Goal: Task Accomplishment & Management: Use online tool/utility

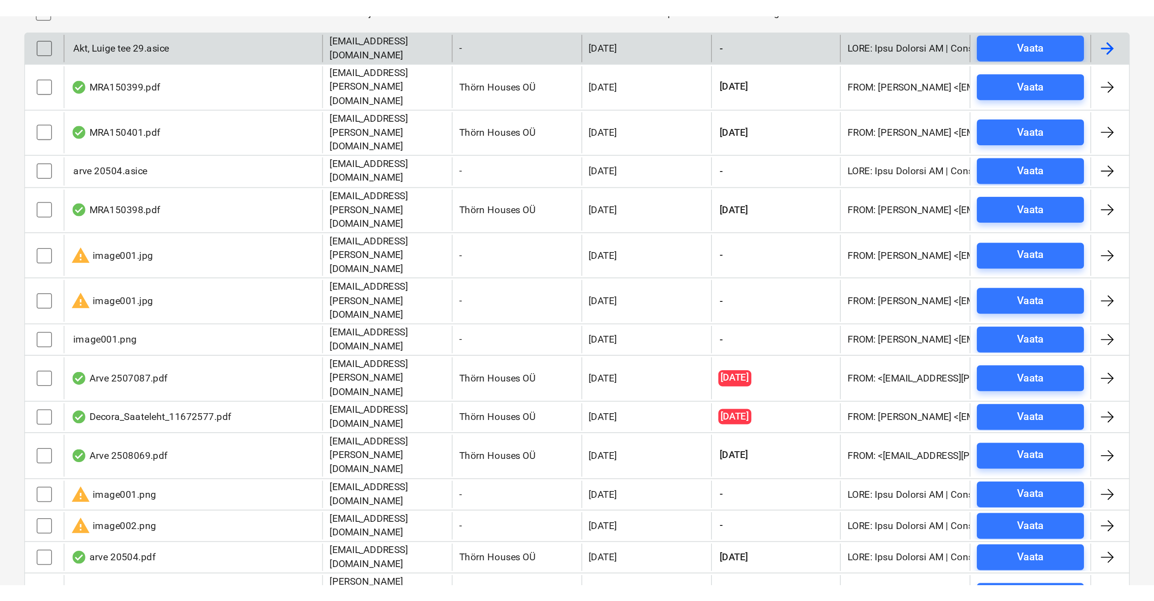
scroll to position [1, 0]
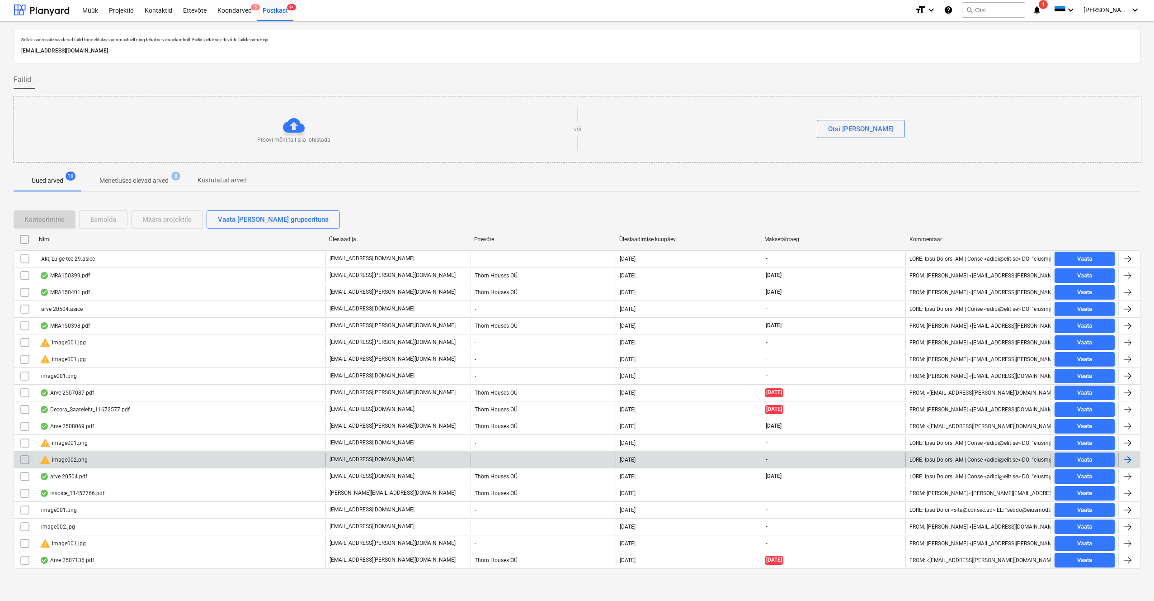
click at [66, 318] on div "warning image002.png" at bounding box center [64, 459] width 48 height 11
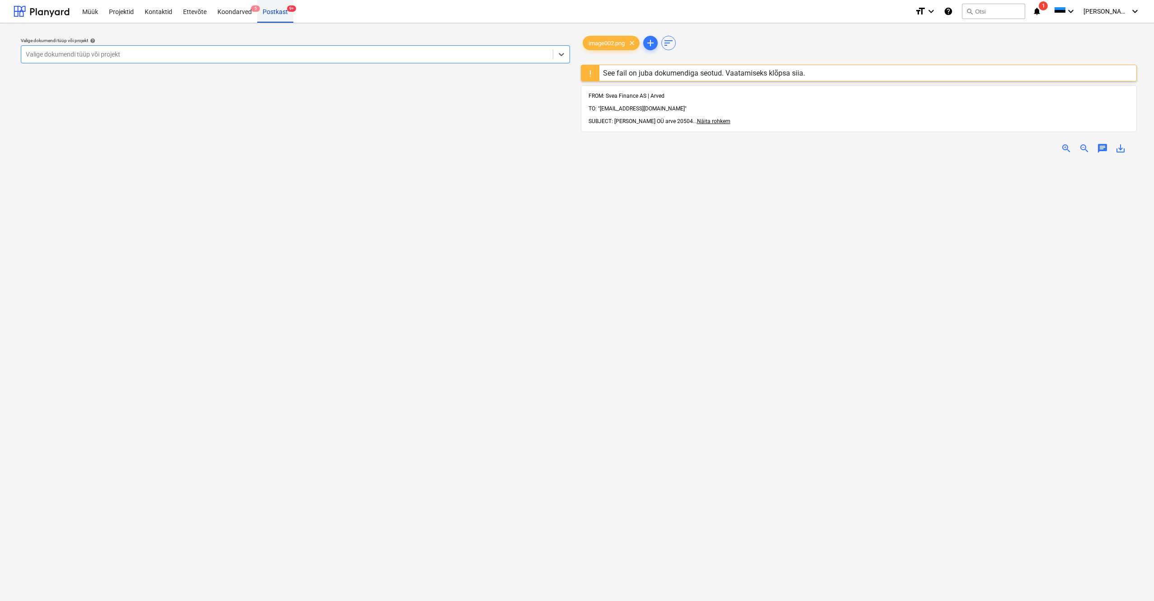
click at [275, 16] on div "Postkast 9+" at bounding box center [275, 11] width 36 height 23
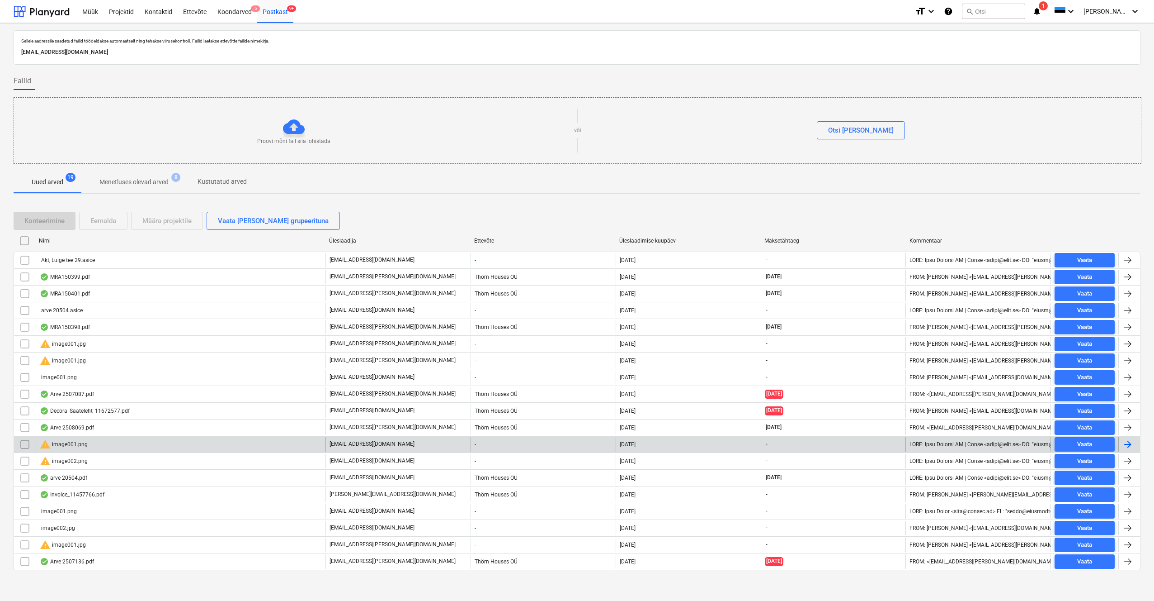
click at [25, 318] on input "checkbox" at bounding box center [25, 444] width 14 height 14
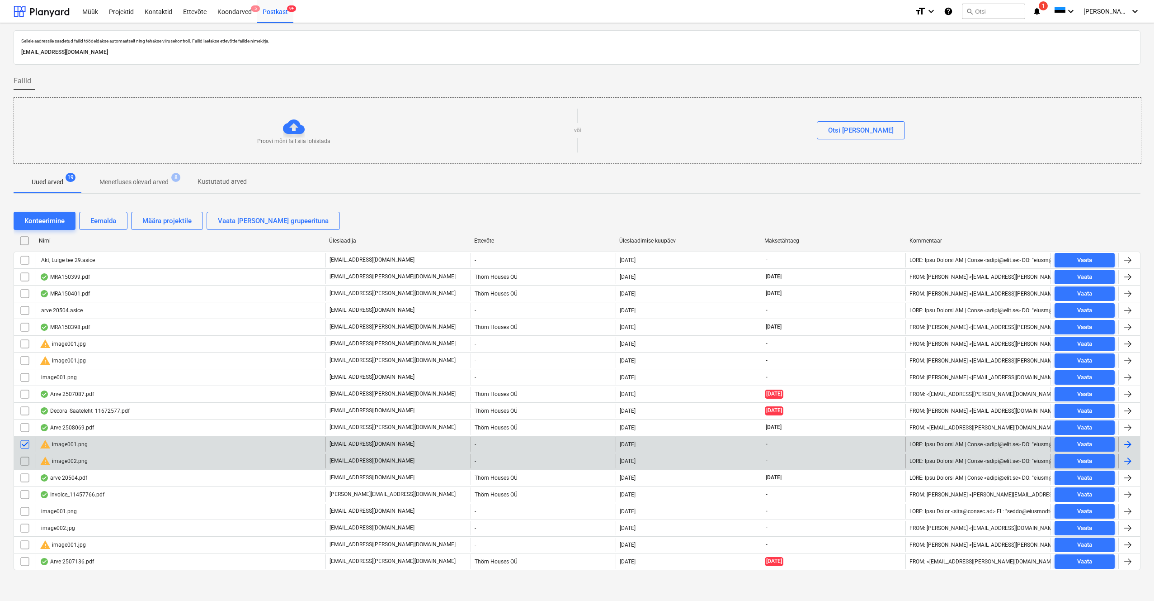
click at [24, 318] on input "checkbox" at bounding box center [25, 461] width 14 height 14
click at [114, 219] on div "Eemalda" at bounding box center [103, 221] width 26 height 12
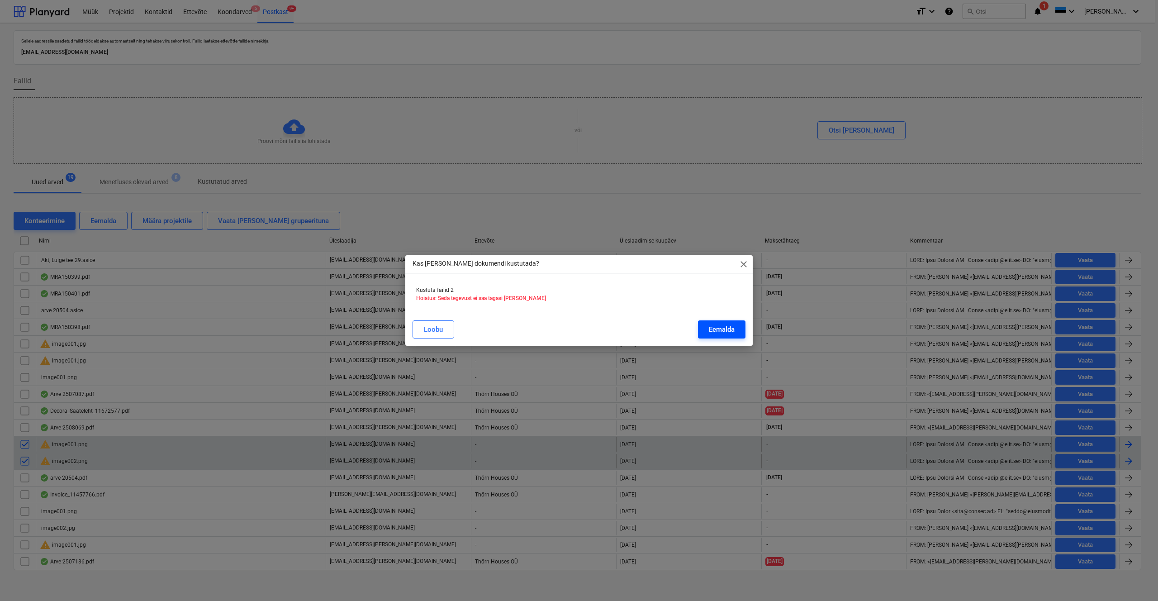
click at [648, 318] on div "Eemalda" at bounding box center [722, 329] width 26 height 12
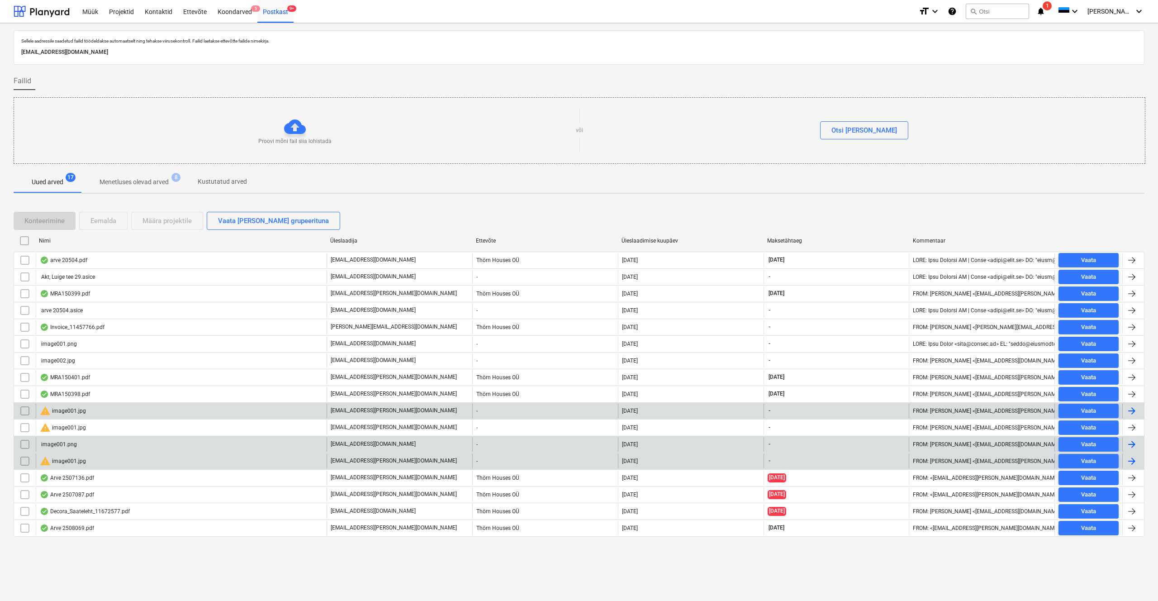
click at [21, 318] on input "checkbox" at bounding box center [25, 410] width 14 height 14
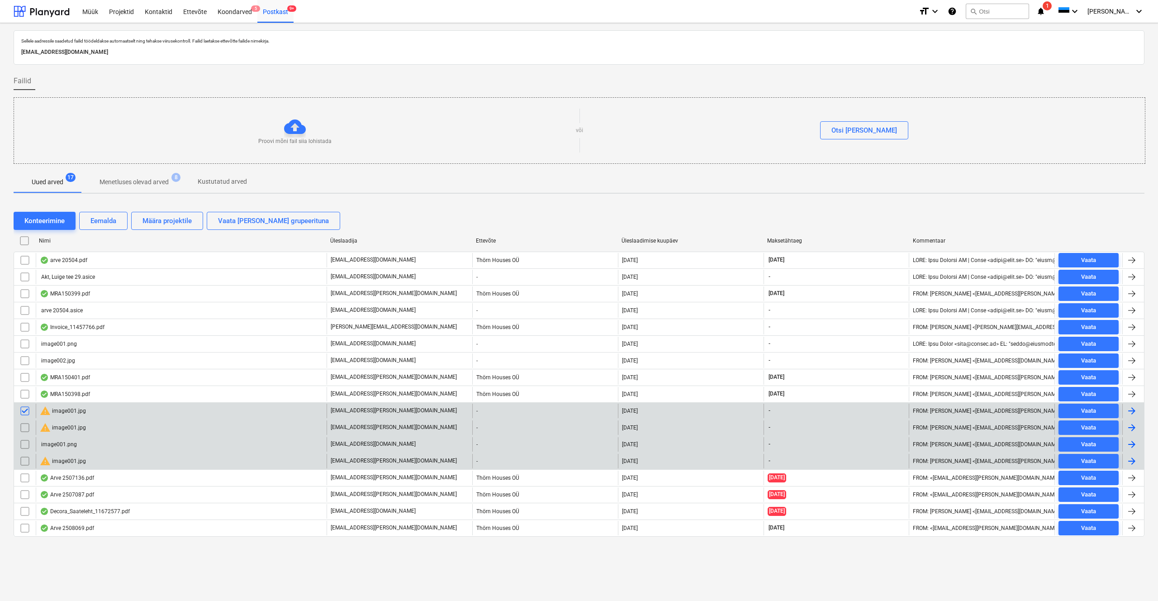
click at [24, 318] on input "checkbox" at bounding box center [25, 427] width 14 height 14
click at [102, 219] on div "Eemalda" at bounding box center [103, 221] width 26 height 12
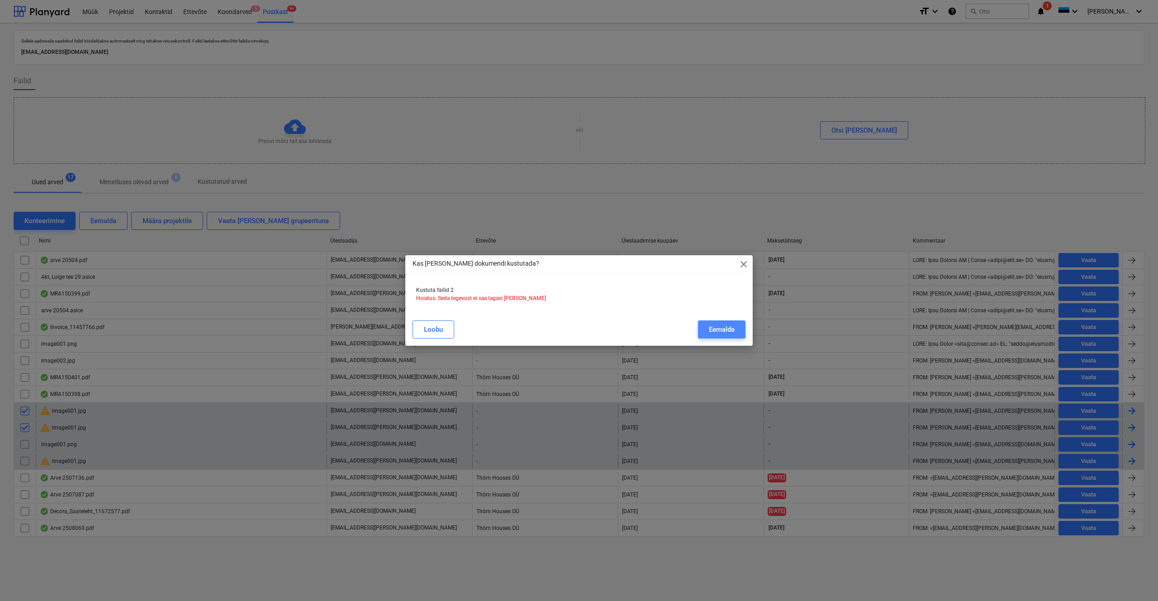
click at [648, 318] on div "Eemalda" at bounding box center [722, 329] width 26 height 12
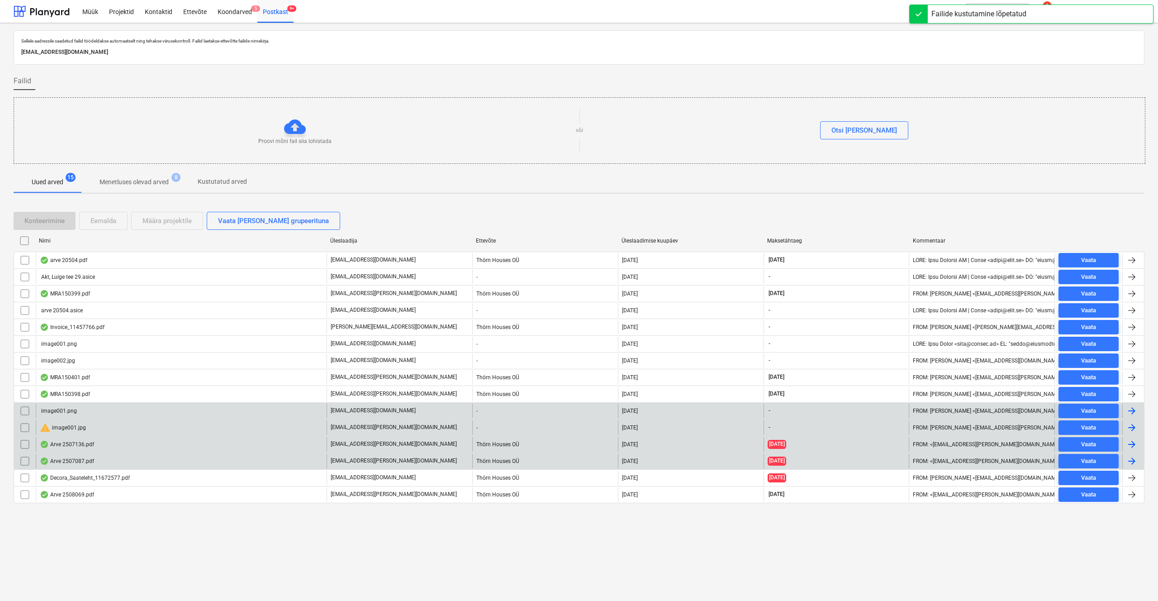
click at [55, 318] on div "image001.png" at bounding box center [58, 410] width 37 height 6
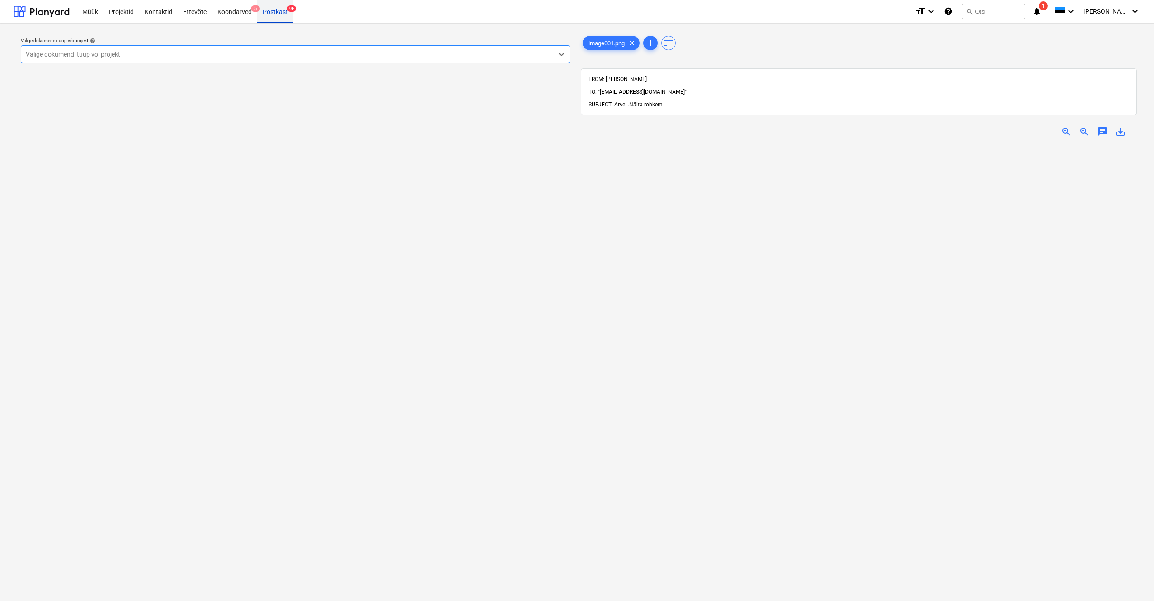
click at [274, 10] on div "Postkast 9+" at bounding box center [275, 11] width 36 height 23
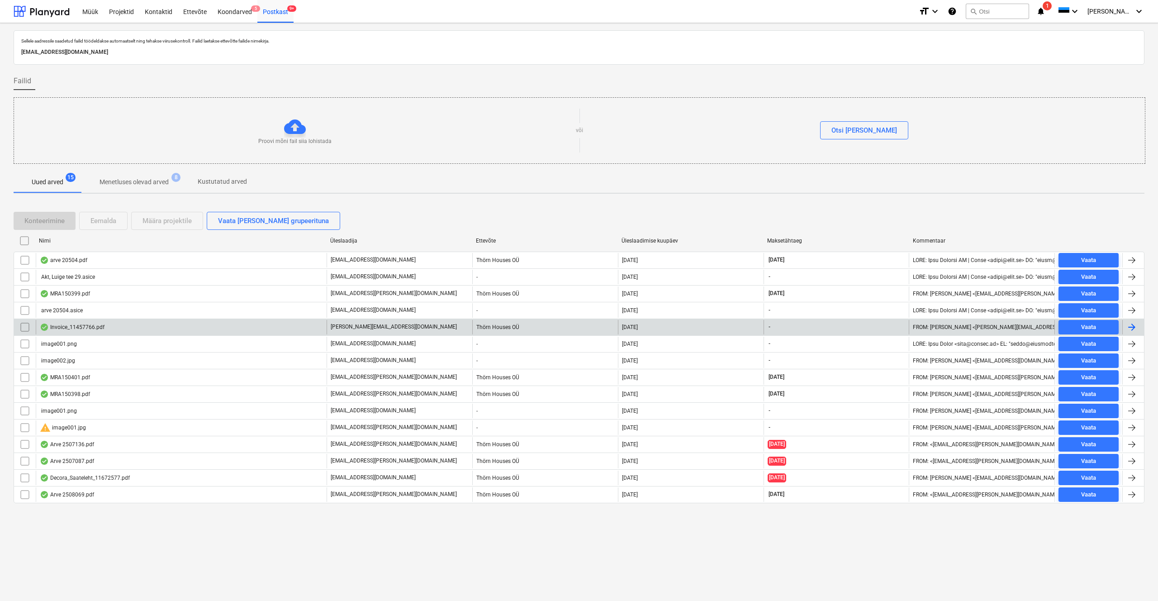
click at [77, 318] on div "Invoice_11457766.pdf" at bounding box center [72, 326] width 65 height 7
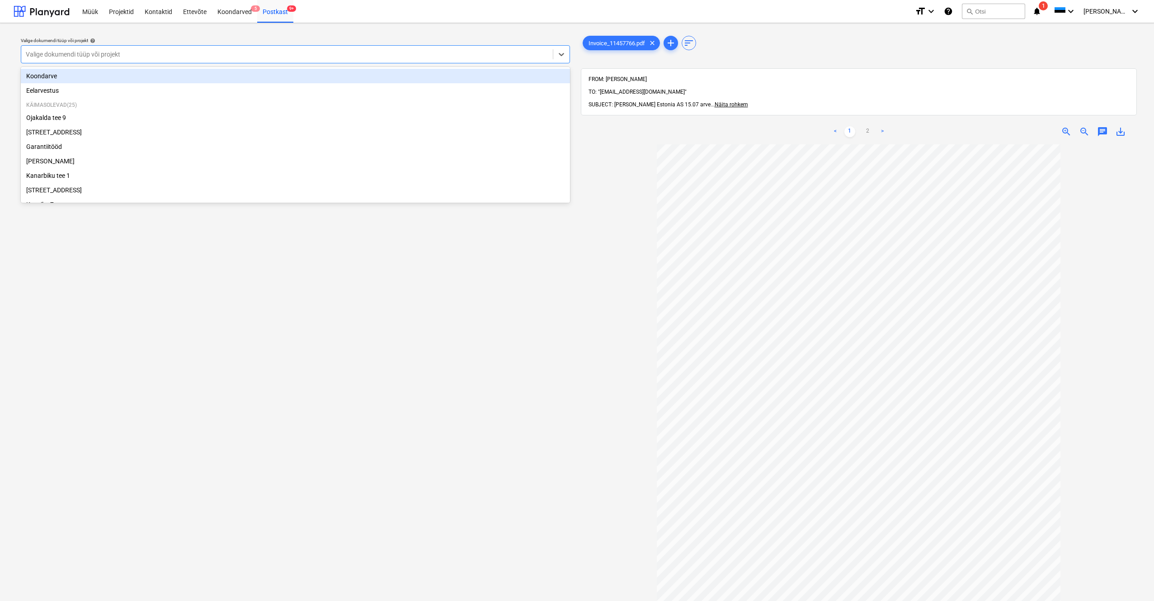
click at [43, 49] on div "Valige dokumendi tüüp või projekt" at bounding box center [287, 54] width 532 height 13
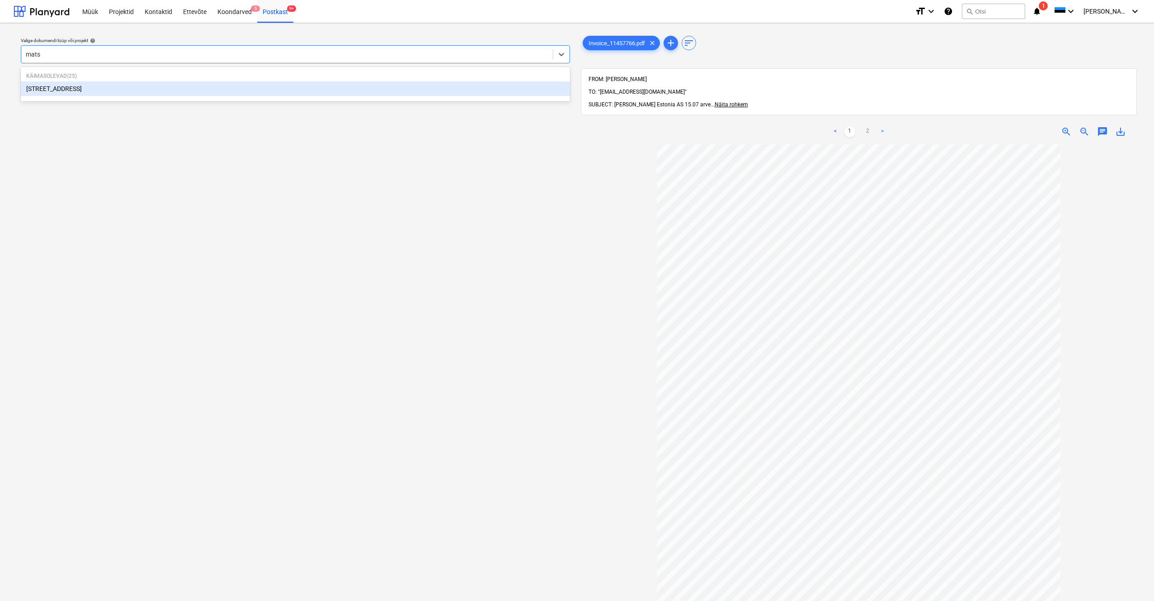
type input "matso"
click at [49, 88] on div "[STREET_ADDRESS]" at bounding box center [295, 88] width 549 height 14
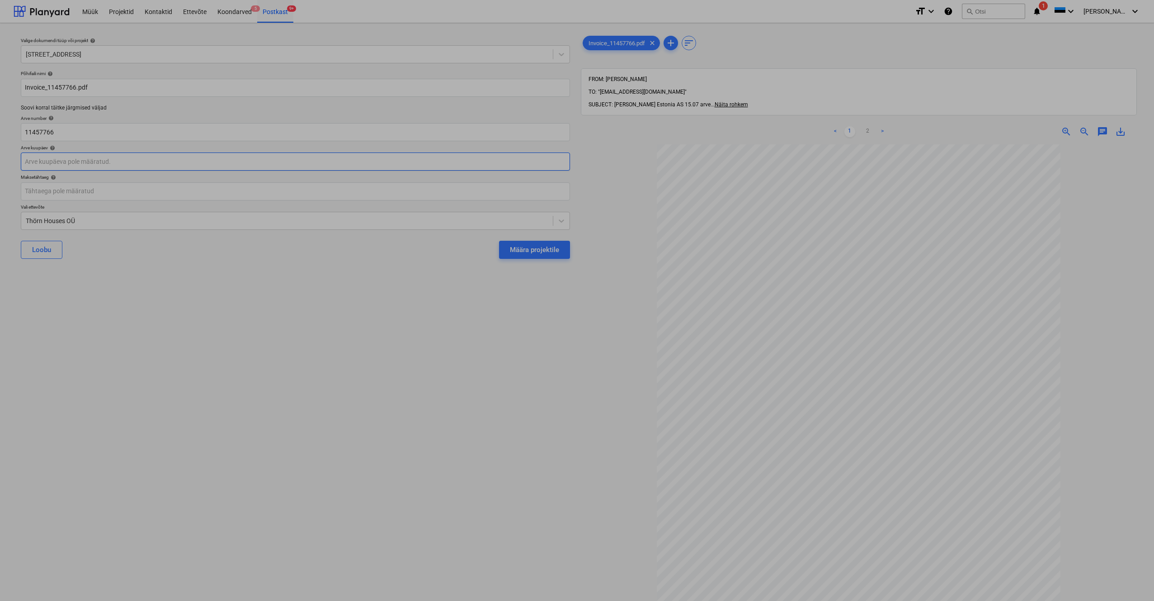
click at [30, 163] on body "Müük Projektid Kontaktid Ettevõte Koondarved 5 Postkast 9+ format_size keyboard…" at bounding box center [577, 300] width 1154 height 601
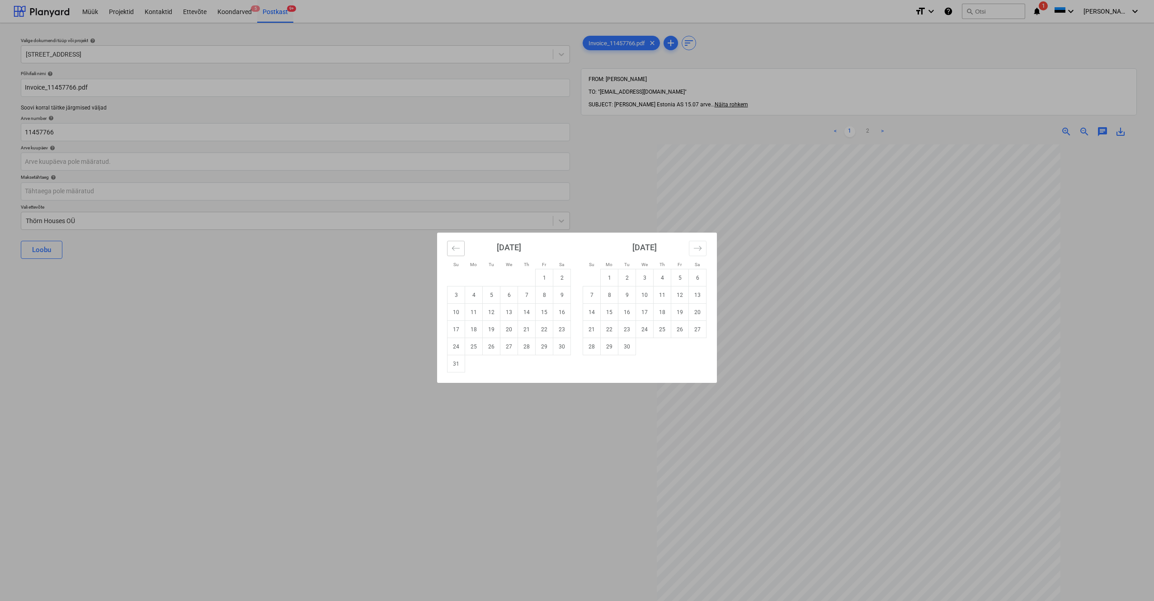
click at [459, 252] on button "Move backward to switch to the previous month." at bounding box center [456, 248] width 18 height 15
click at [511, 315] on td "16" at bounding box center [510, 311] width 18 height 17
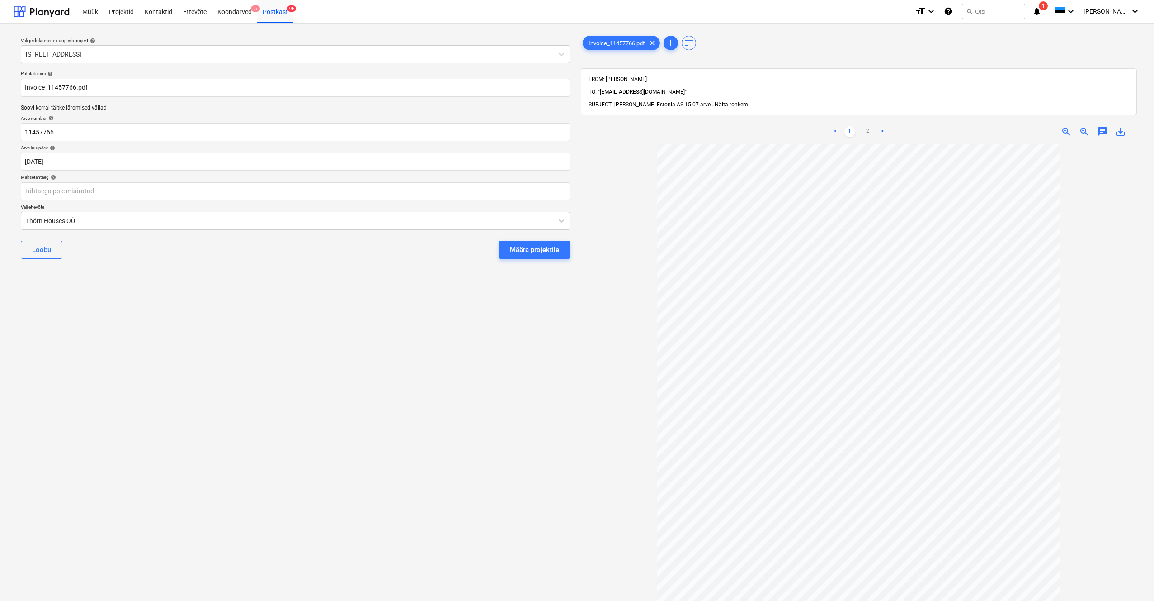
click at [511, 315] on div "Valige dokumendi tüüp või projekt help Matso tee 9 Põhifaili nimi help Invoice_…" at bounding box center [296, 376] width 564 height 693
click at [40, 162] on body "Müük Projektid Kontaktid Ettevõte Koondarved 5 Postkast 9+ format_size keyboard…" at bounding box center [577, 300] width 1154 height 601
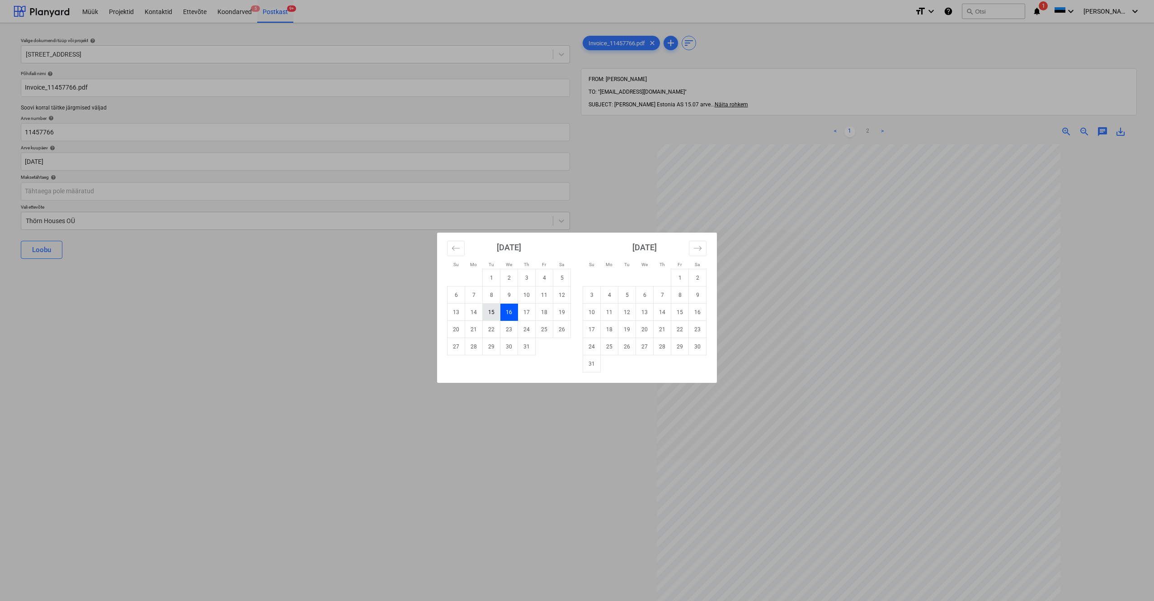
click at [494, 316] on td "15" at bounding box center [492, 311] width 18 height 17
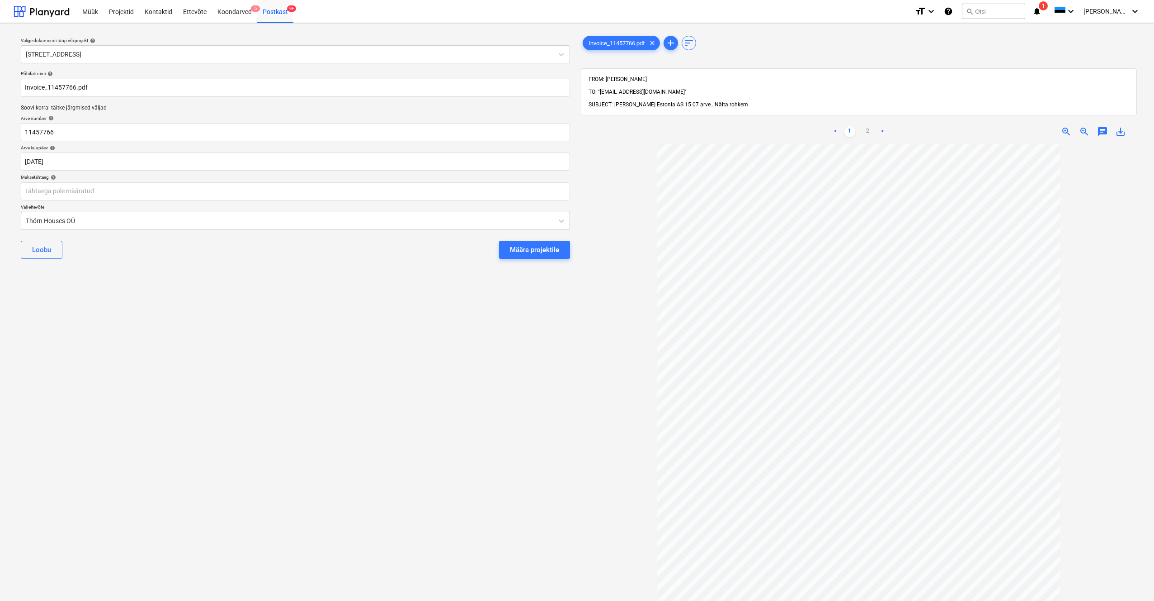
type input "[DATE]"
click at [38, 196] on body "Müük Projektid Kontaktid Ettevõte Koondarved 5 Postkast 9+ format_size keyboard…" at bounding box center [577, 300] width 1154 height 601
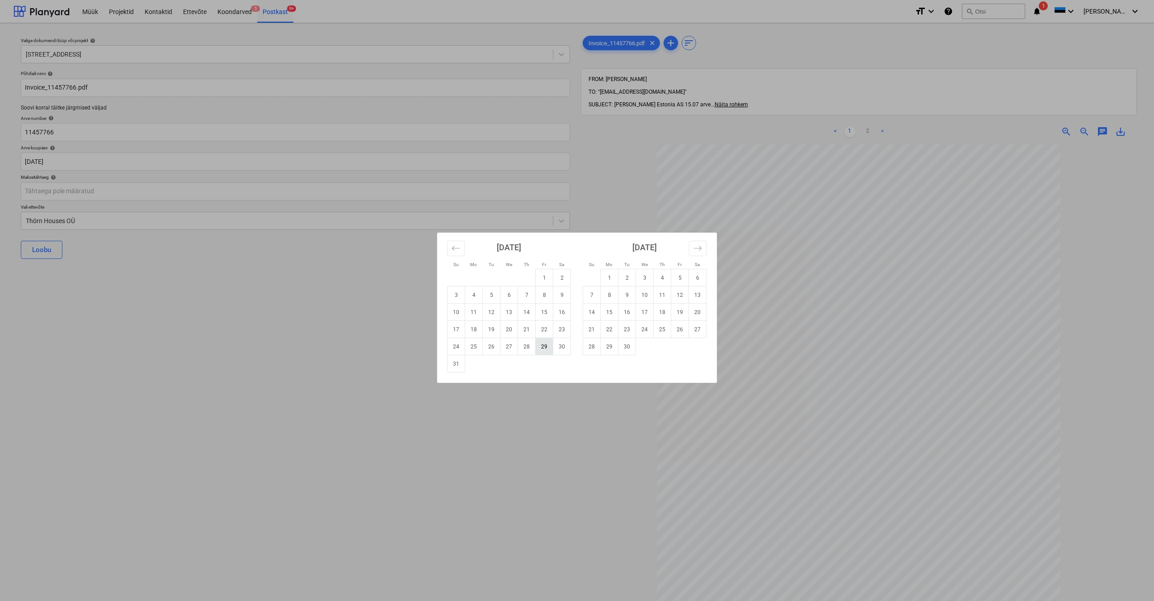
click at [543, 318] on td "29" at bounding box center [545, 346] width 18 height 17
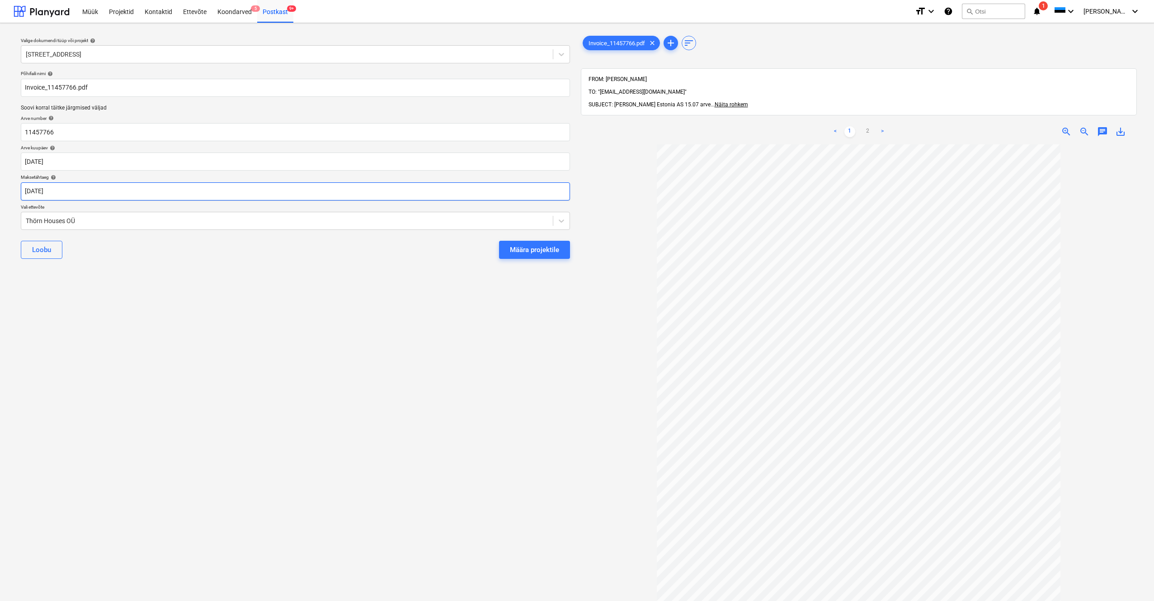
click at [36, 192] on body "Müük Projektid Kontaktid Ettevõte Koondarved 5 Postkast 9+ format_size keyboard…" at bounding box center [577, 300] width 1154 height 601
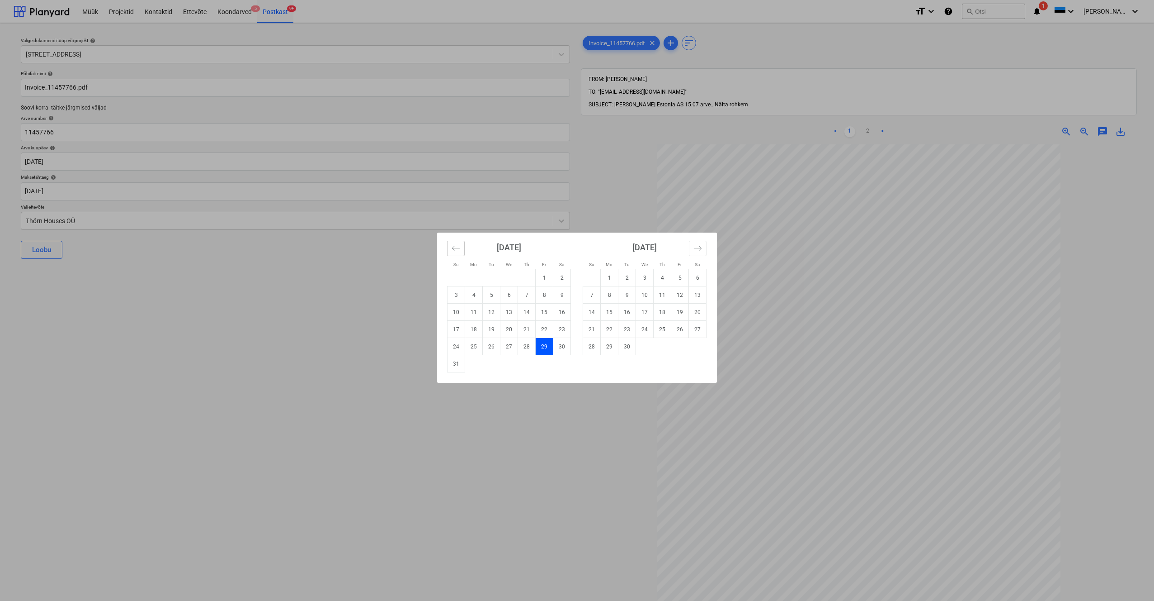
click at [456, 249] on icon "Move backward to switch to the previous month." at bounding box center [456, 248] width 9 height 9
click at [493, 318] on td "29" at bounding box center [492, 346] width 18 height 17
type input "[DATE]"
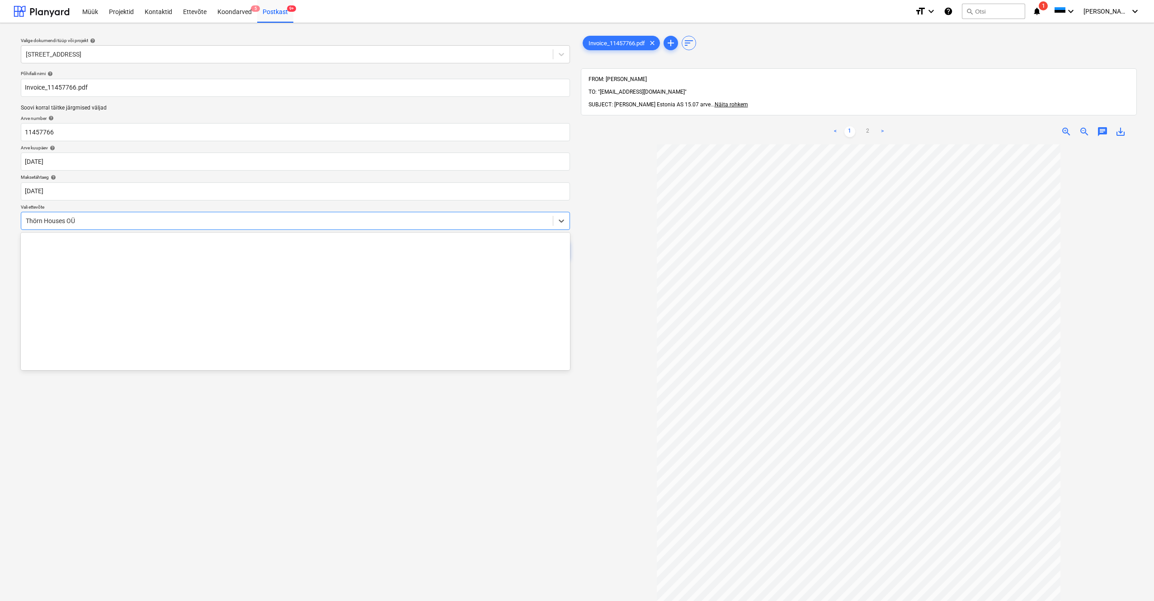
click at [24, 218] on div "Thörn Houses OÜ" at bounding box center [287, 220] width 532 height 13
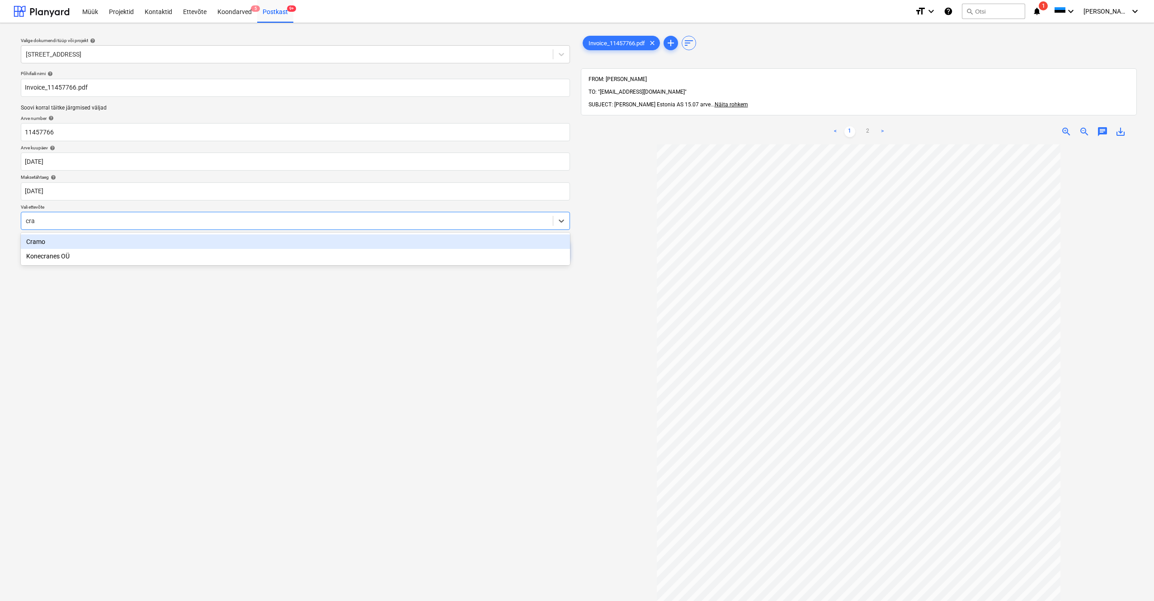
type input "cram"
click at [39, 238] on div "Cramo" at bounding box center [295, 241] width 549 height 14
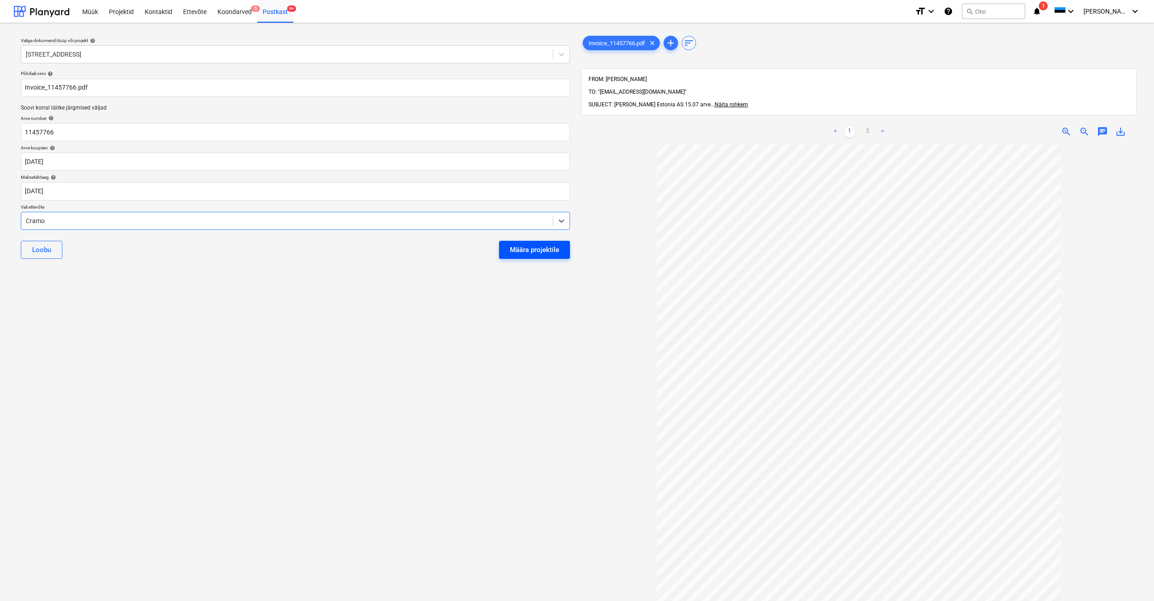
click at [531, 249] on div "Määra projektile" at bounding box center [534, 250] width 49 height 12
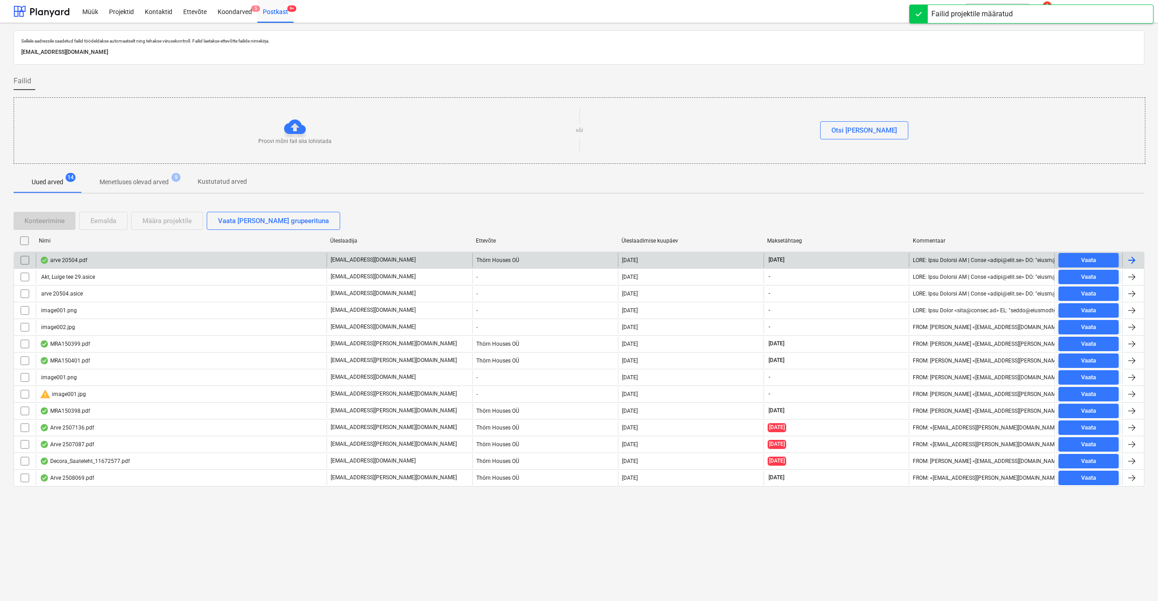
click at [71, 260] on div "arve 20504.pdf" at bounding box center [63, 259] width 47 height 7
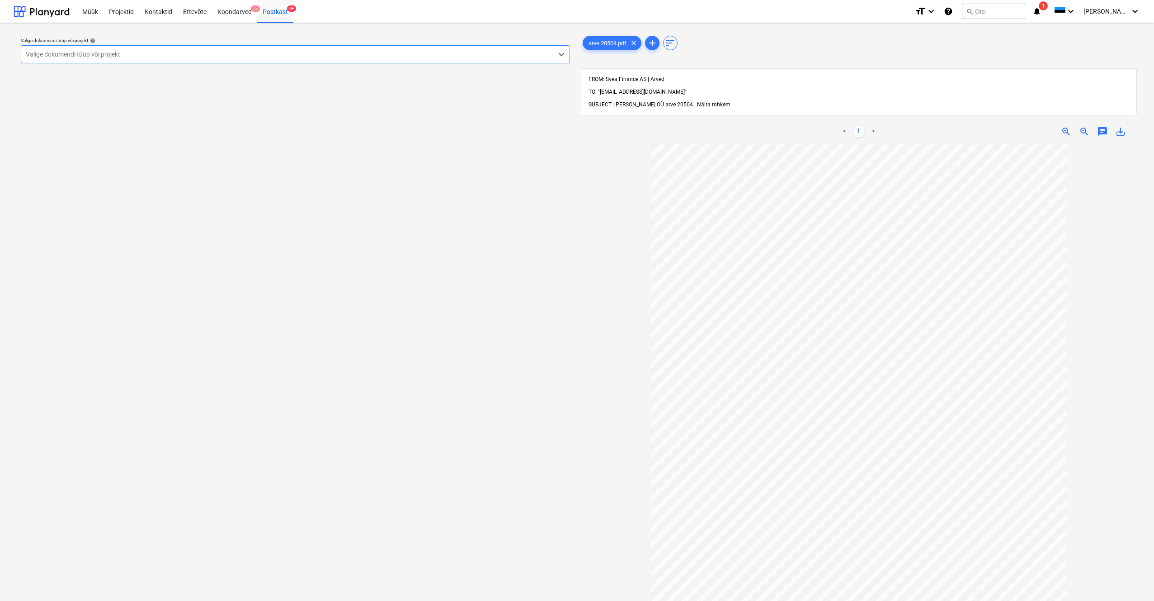
click at [54, 52] on div "Valige dokumendi tüüp või projekt" at bounding box center [287, 54] width 523 height 7
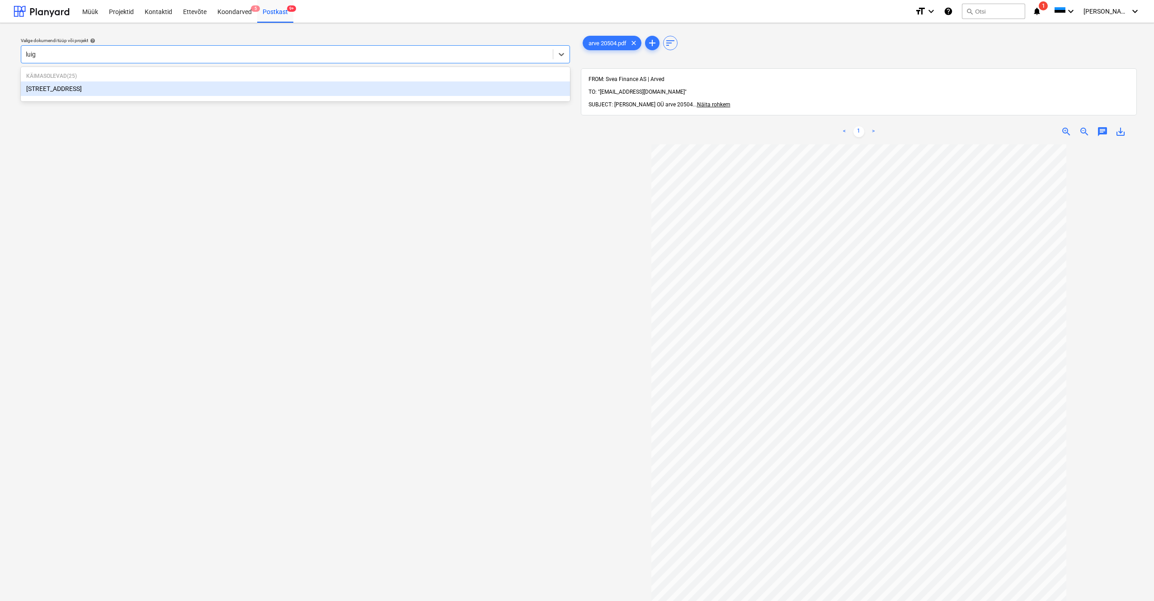
type input "luige"
click at [55, 88] on div "[STREET_ADDRESS]" at bounding box center [295, 88] width 549 height 14
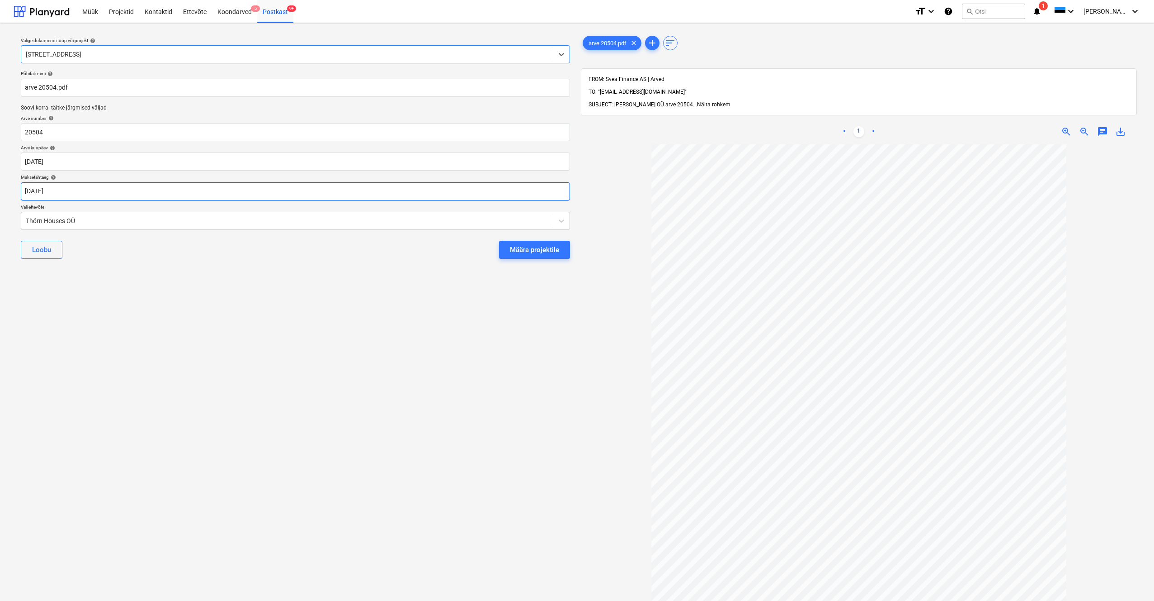
click at [30, 191] on body "Müük Projektid Kontaktid Ettevõte Koondarved 5 Postkast 9+ format_size keyboard…" at bounding box center [577, 300] width 1154 height 601
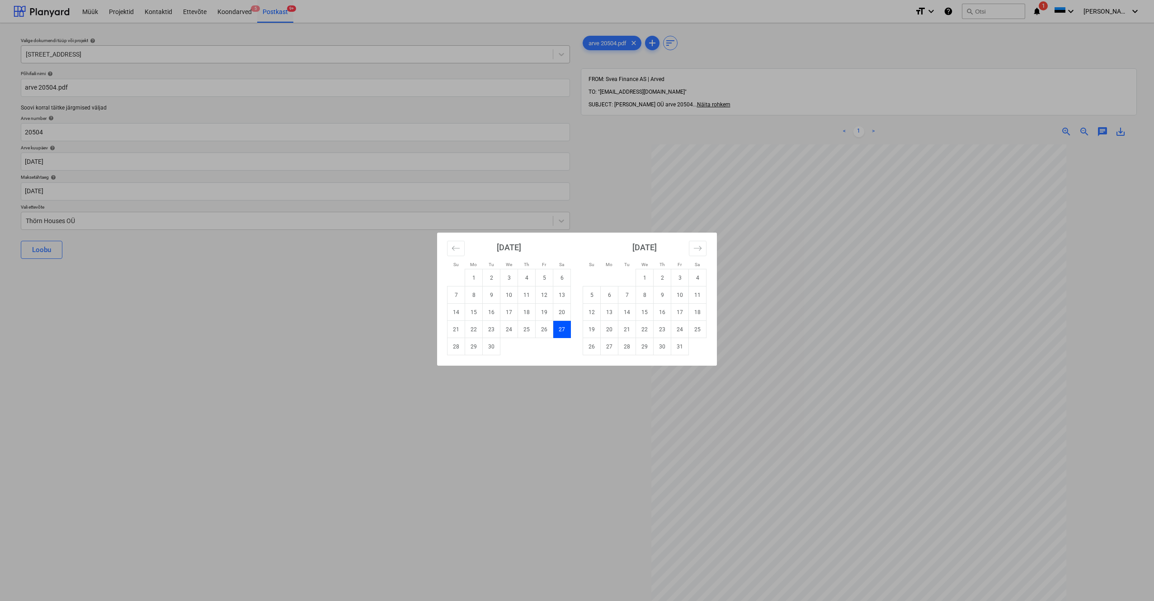
click at [133, 268] on div "Su Mo Tu We Th Fr Sa Su Mo Tu We Th Fr Sa [DATE] 1 2 3 4 5 6 7 8 9 10 11 12 13 …" at bounding box center [577, 300] width 1154 height 601
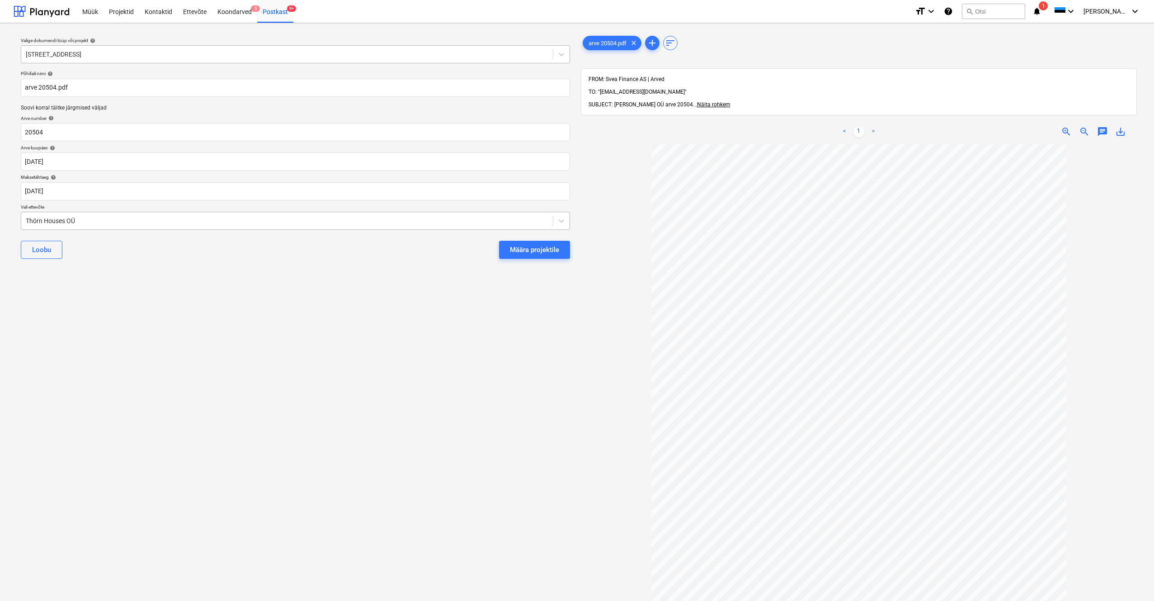
click at [25, 219] on div "Thörn Houses OÜ" at bounding box center [287, 220] width 532 height 13
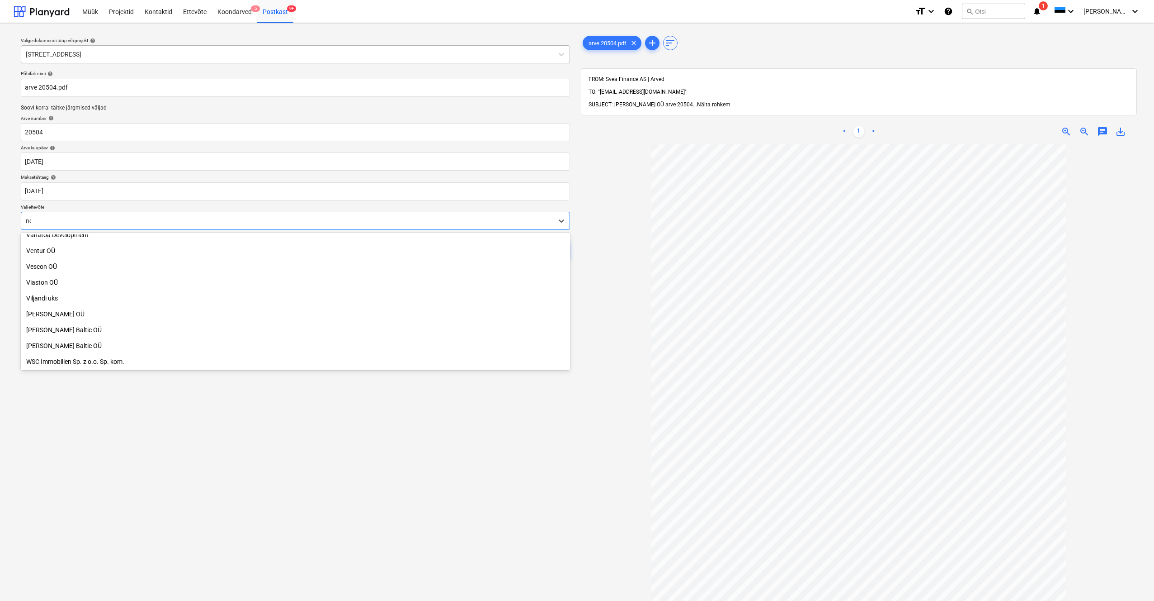
scroll to position [228, 0]
type input "nes"
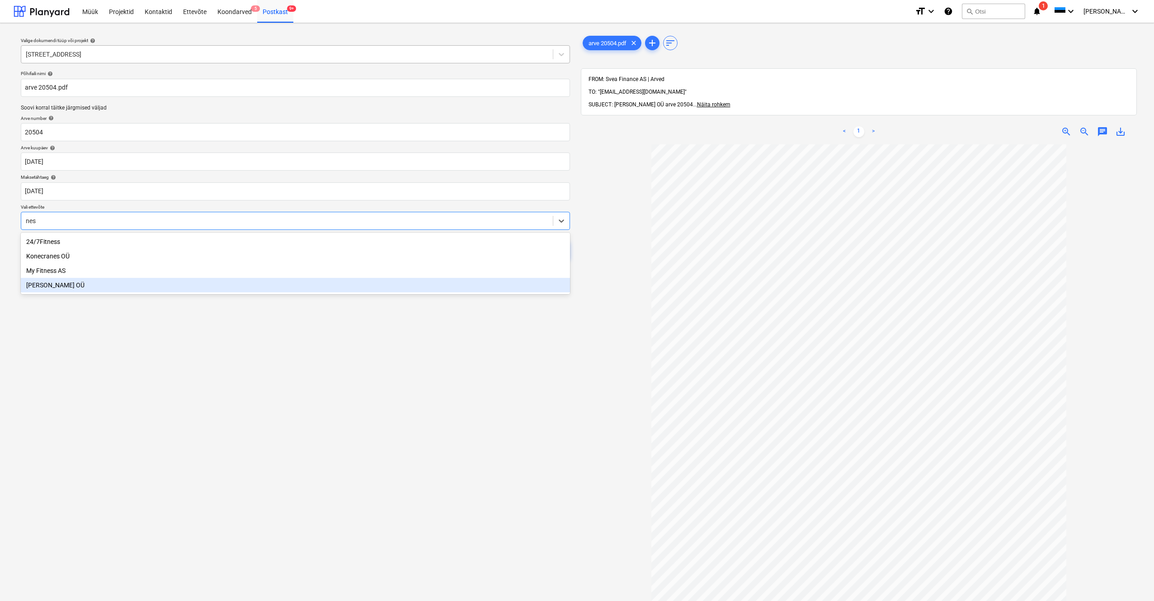
click at [38, 285] on div "[PERSON_NAME] OÜ" at bounding box center [295, 285] width 549 height 14
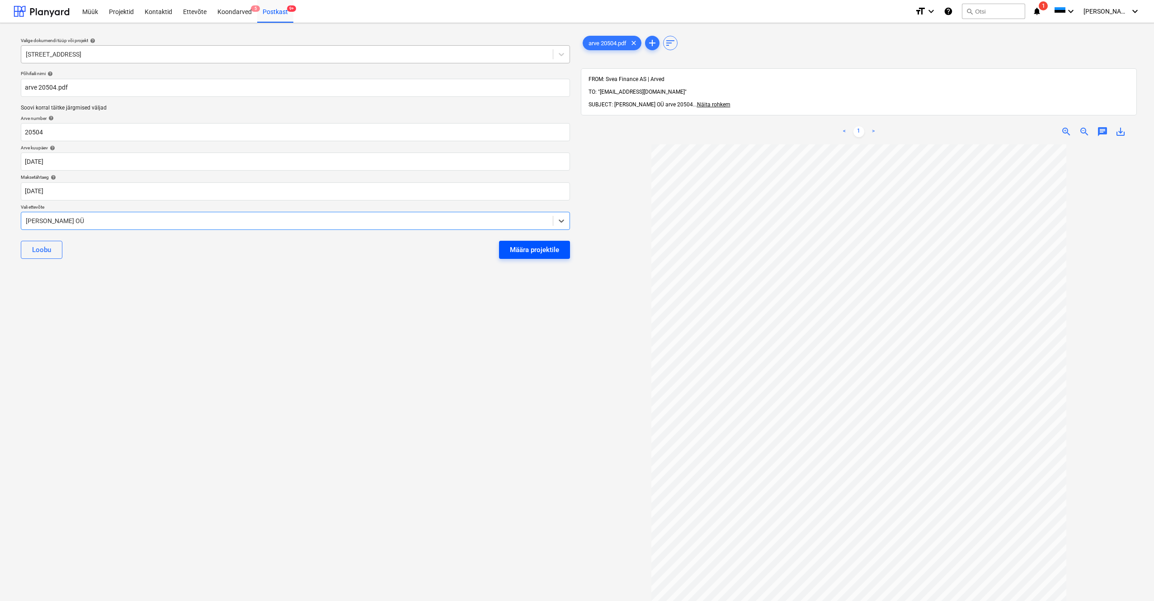
click at [530, 246] on div "Määra projektile" at bounding box center [534, 250] width 49 height 12
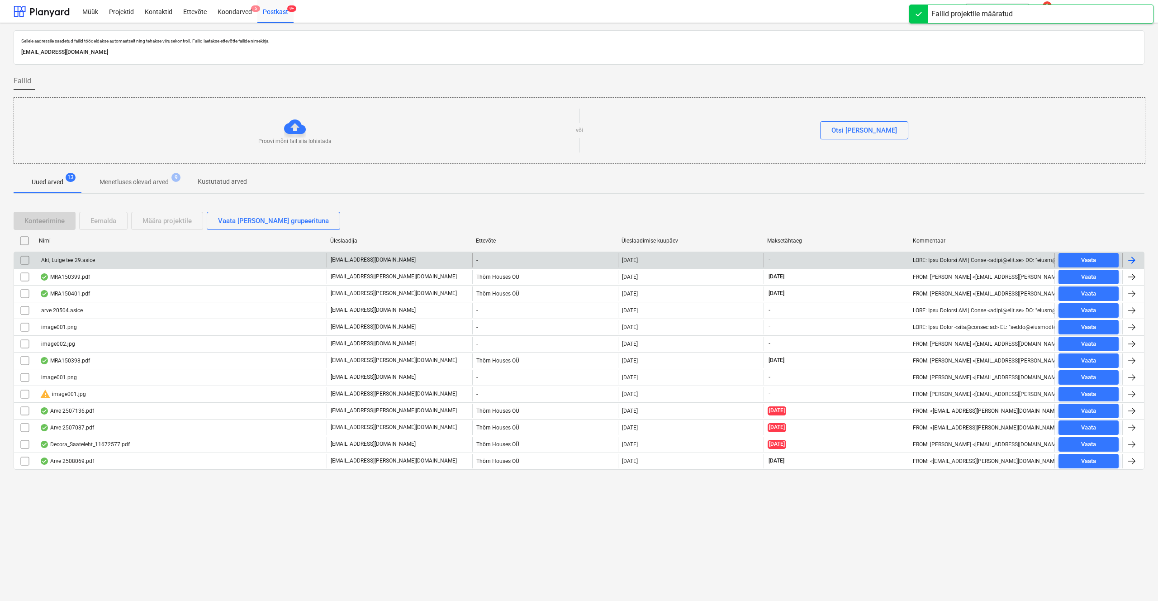
click at [70, 260] on div "Akt, Luige tee 29.asice" at bounding box center [67, 260] width 55 height 6
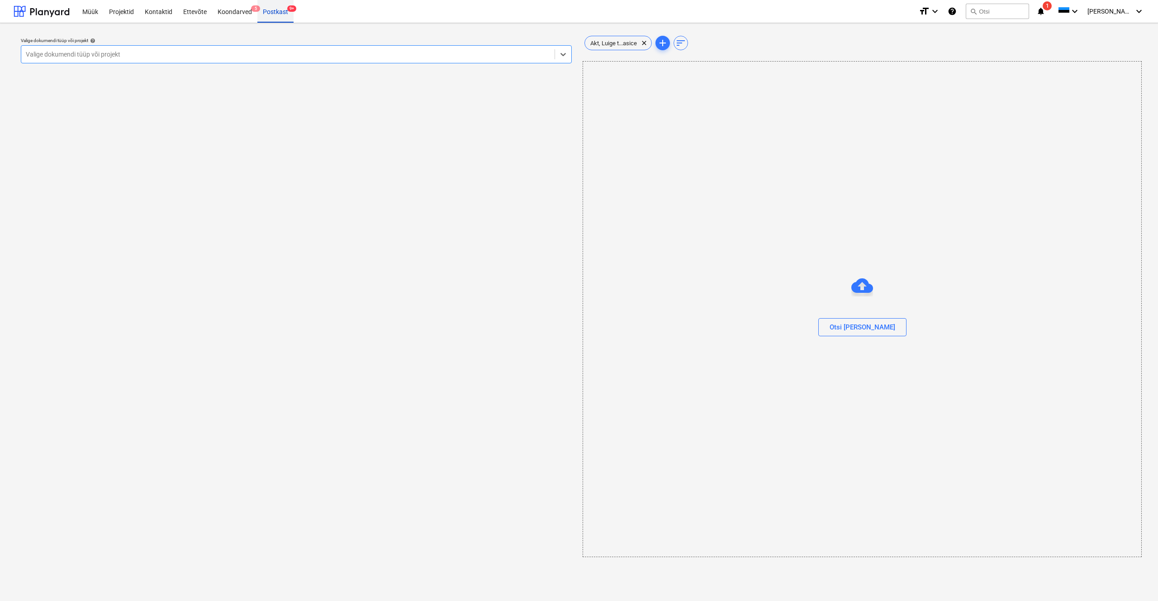
click at [274, 14] on div "Postkast 9+" at bounding box center [275, 11] width 36 height 23
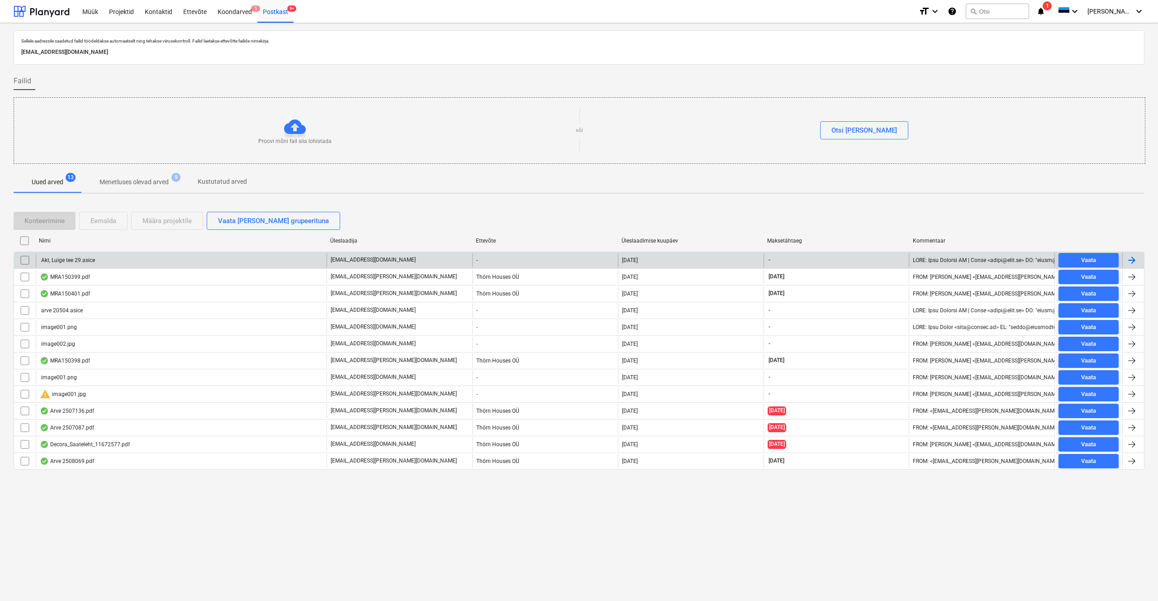
click at [21, 257] on input "checkbox" at bounding box center [25, 260] width 14 height 14
click at [109, 224] on div "Eemalda" at bounding box center [103, 221] width 26 height 12
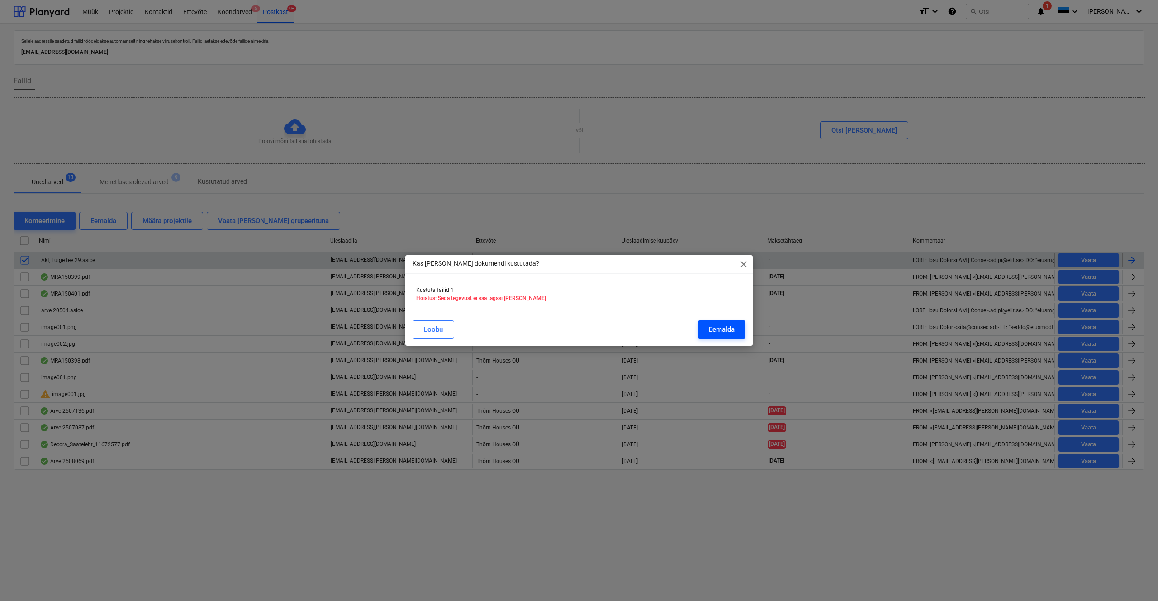
click at [648, 318] on div "Eemalda" at bounding box center [722, 329] width 26 height 12
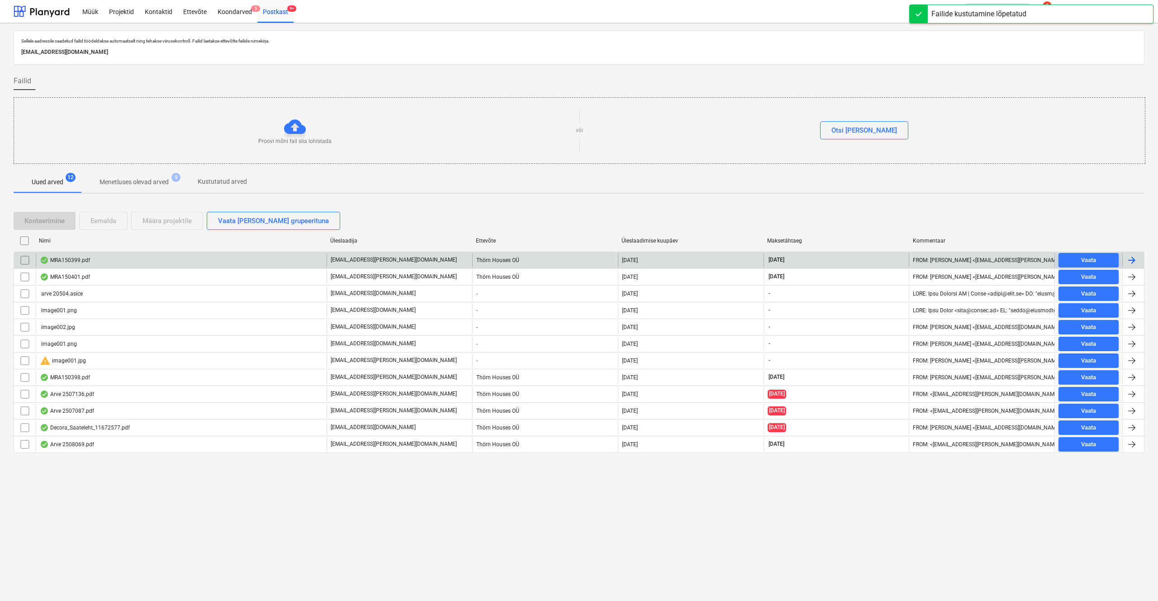
click at [71, 261] on div "MRA150399.pdf" at bounding box center [65, 259] width 50 height 7
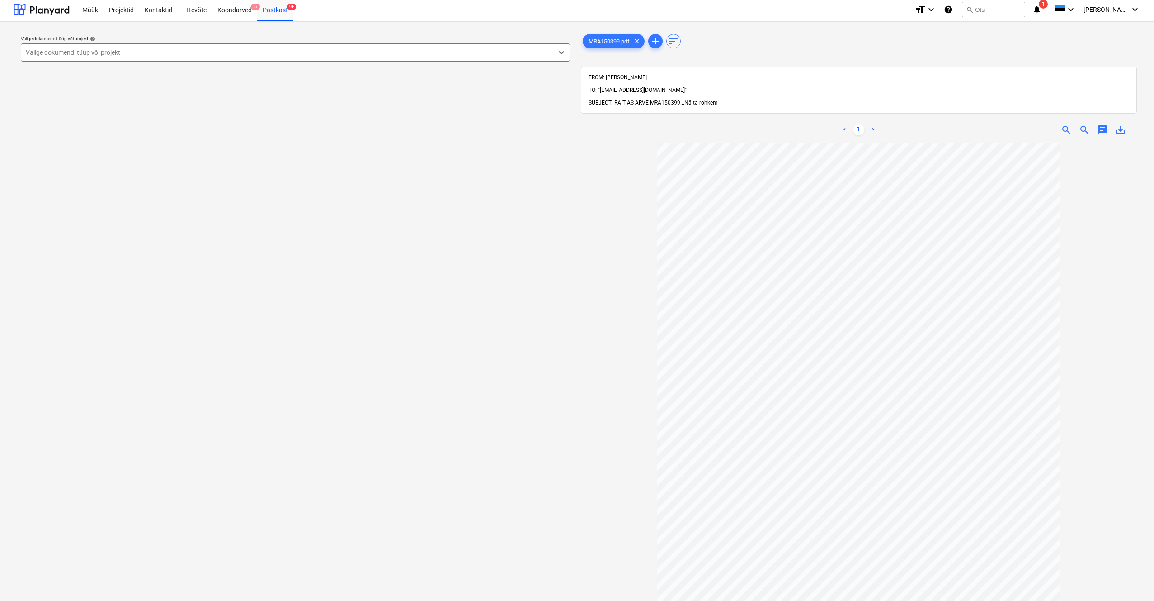
scroll to position [13, 0]
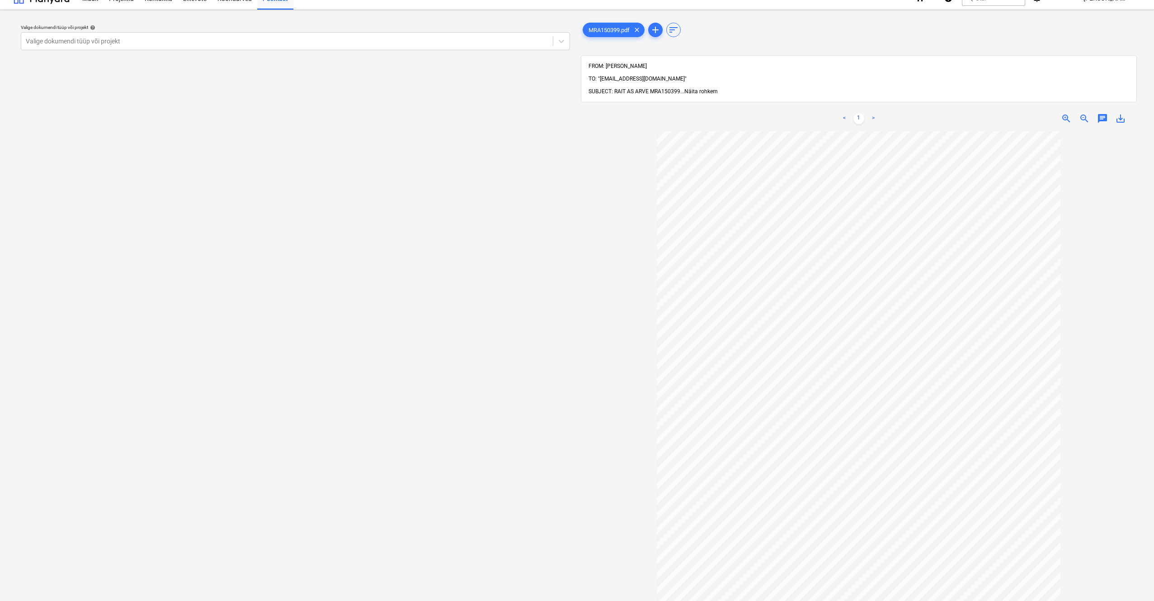
click at [648, 88] on span "Näita rohkem" at bounding box center [701, 91] width 33 height 6
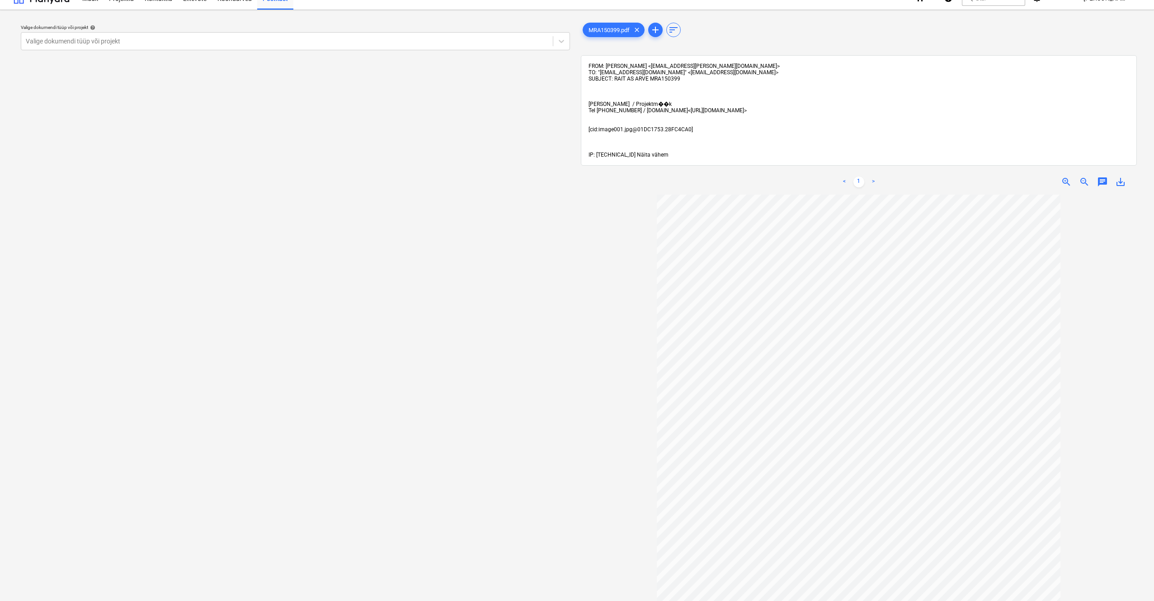
click at [645, 154] on span "Näita vähem" at bounding box center [653, 154] width 32 height 6
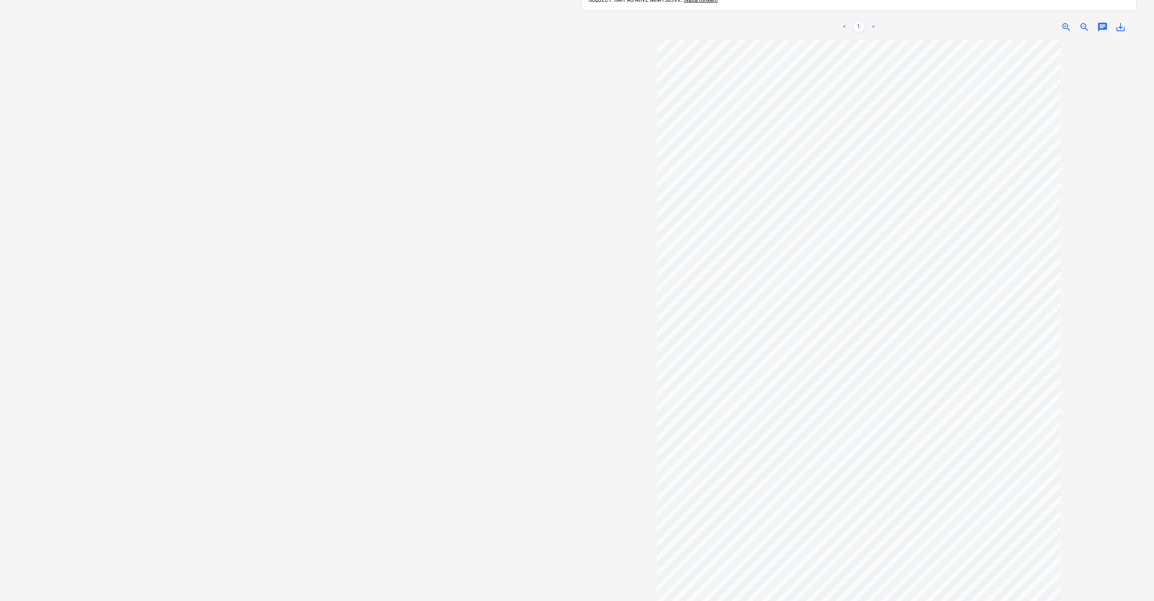
scroll to position [0, 0]
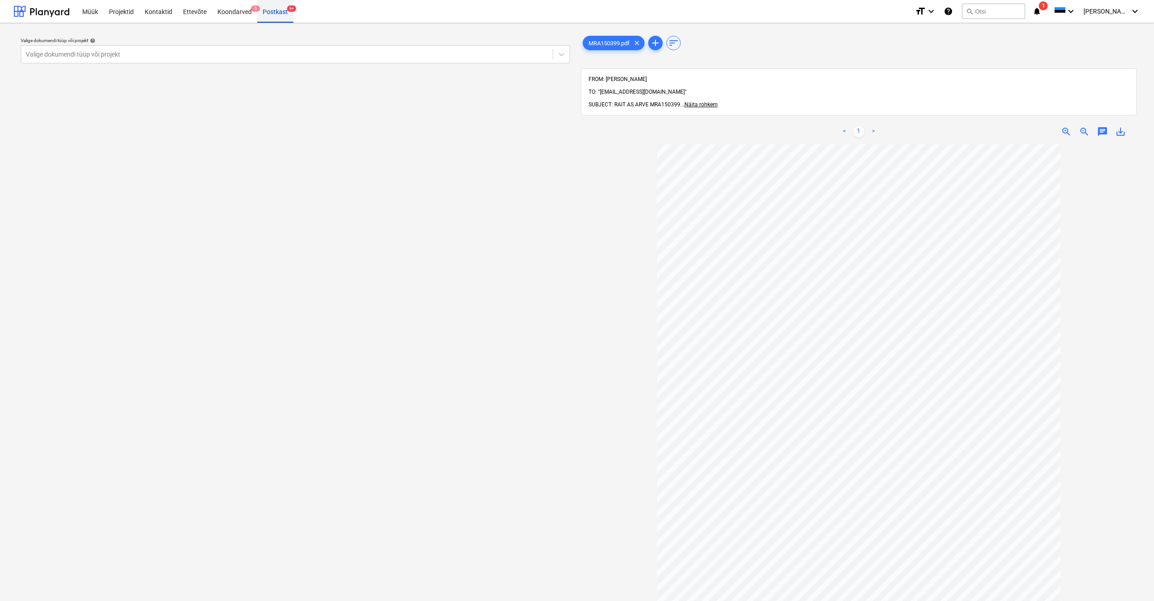
click at [263, 13] on div "Postkast 9+" at bounding box center [275, 11] width 36 height 23
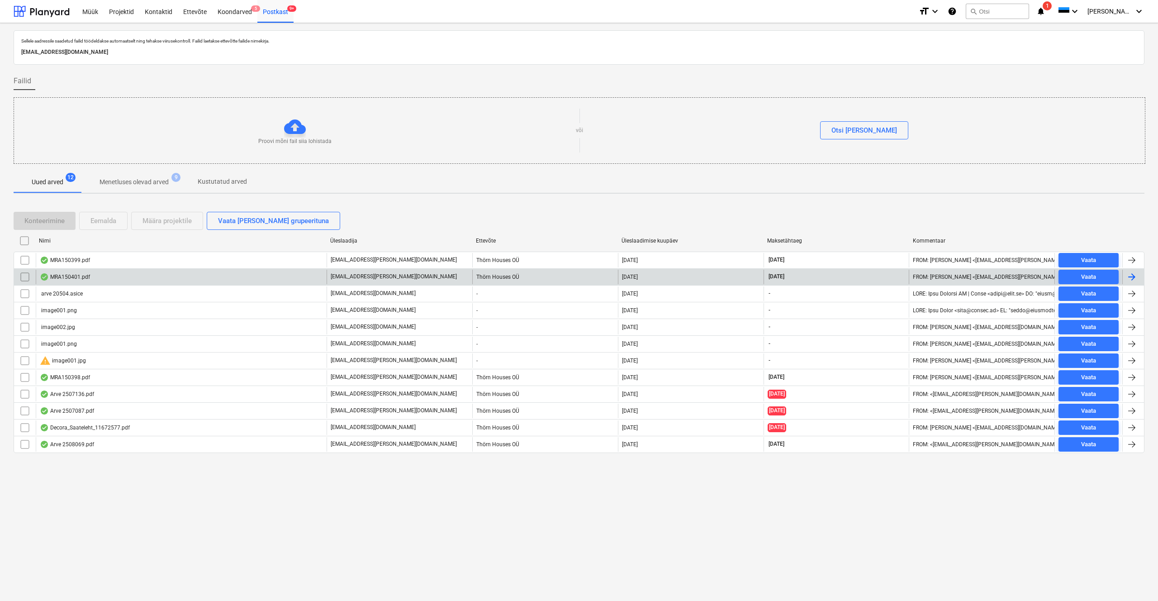
click at [68, 274] on div "MRA150401.pdf" at bounding box center [65, 276] width 50 height 7
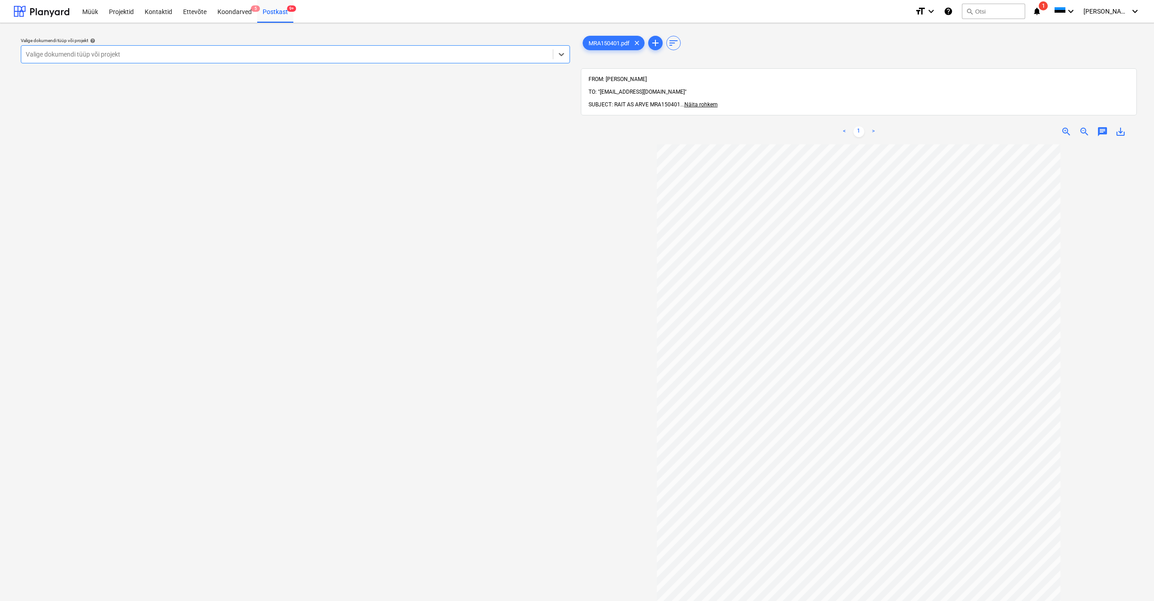
click at [71, 53] on div "Valige dokumendi tüüp või projekt" at bounding box center [287, 54] width 523 height 7
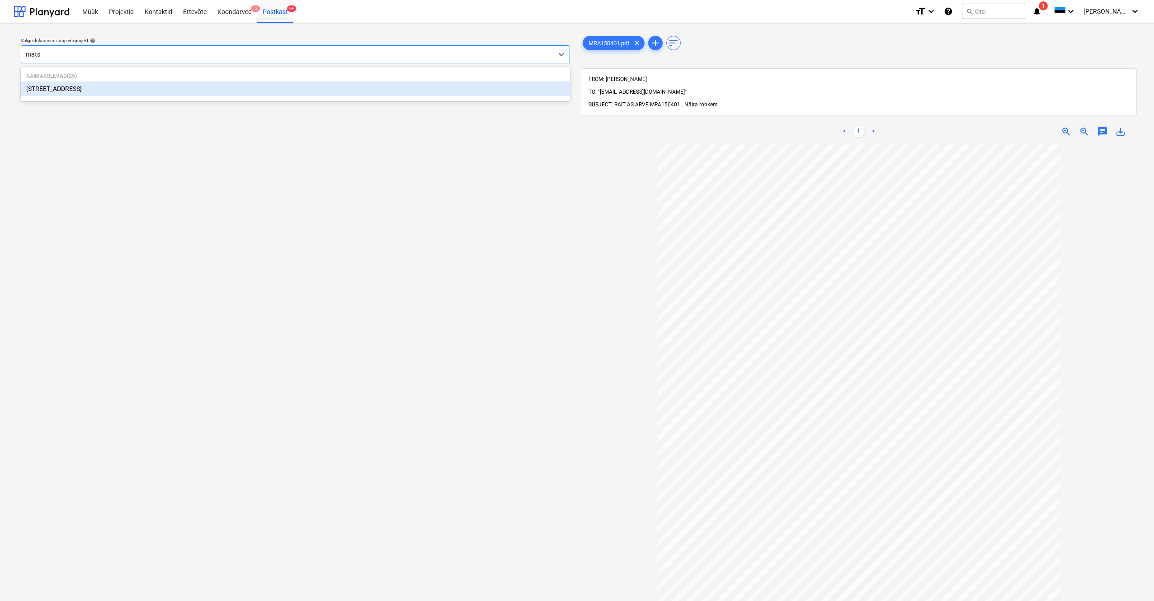
type input "matso"
click at [38, 90] on div "[STREET_ADDRESS]" at bounding box center [295, 88] width 549 height 14
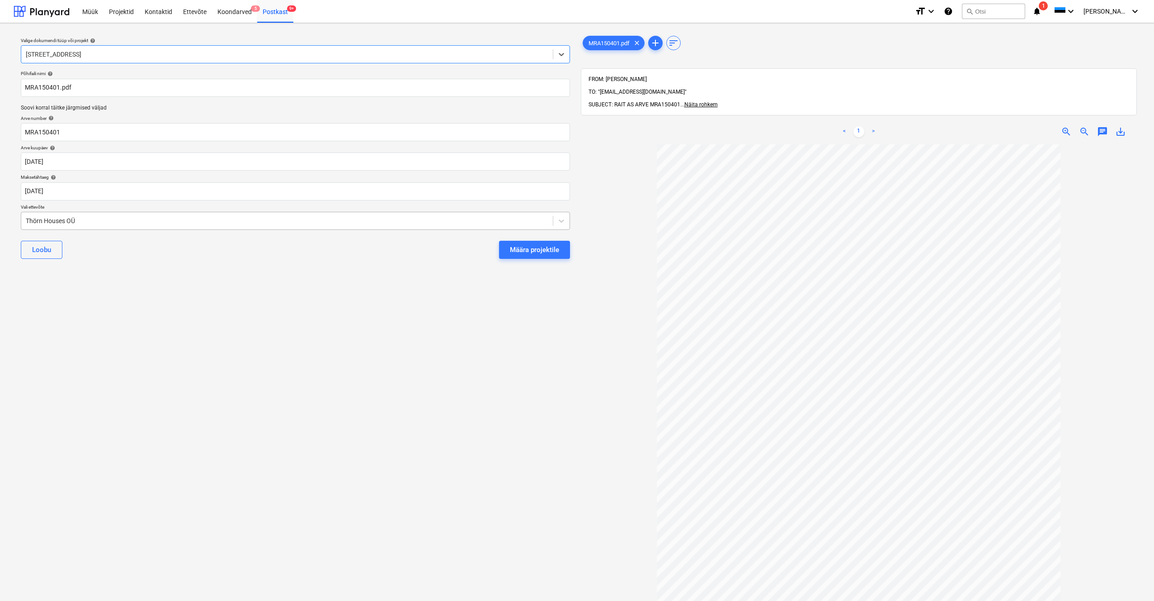
click at [28, 217] on div "Thörn Houses OÜ" at bounding box center [287, 220] width 523 height 7
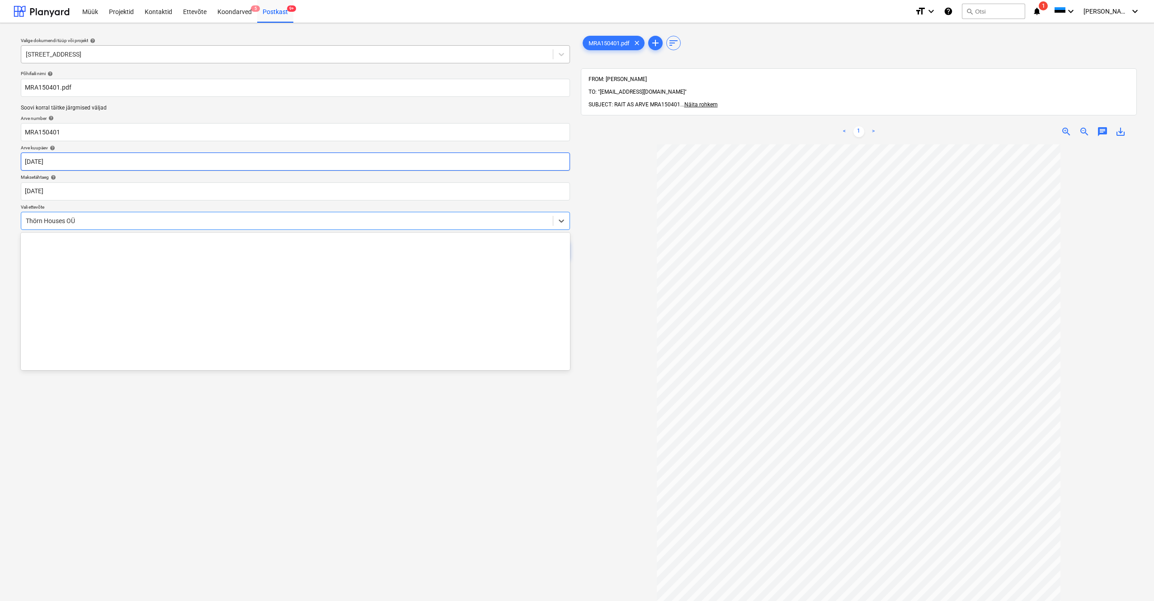
scroll to position [4463, 0]
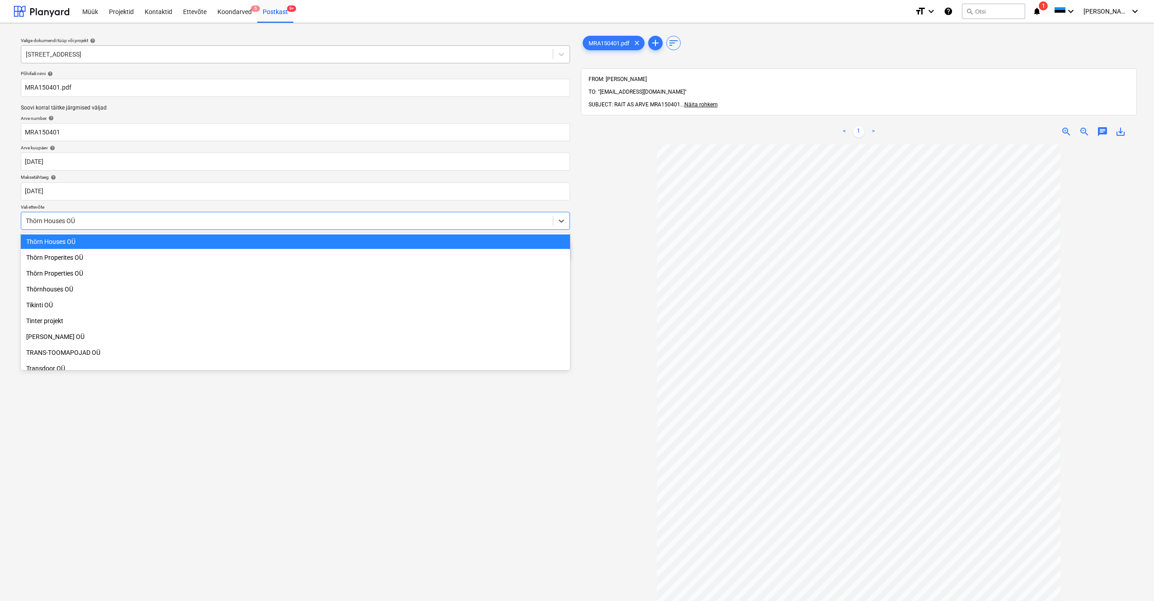
type input "t"
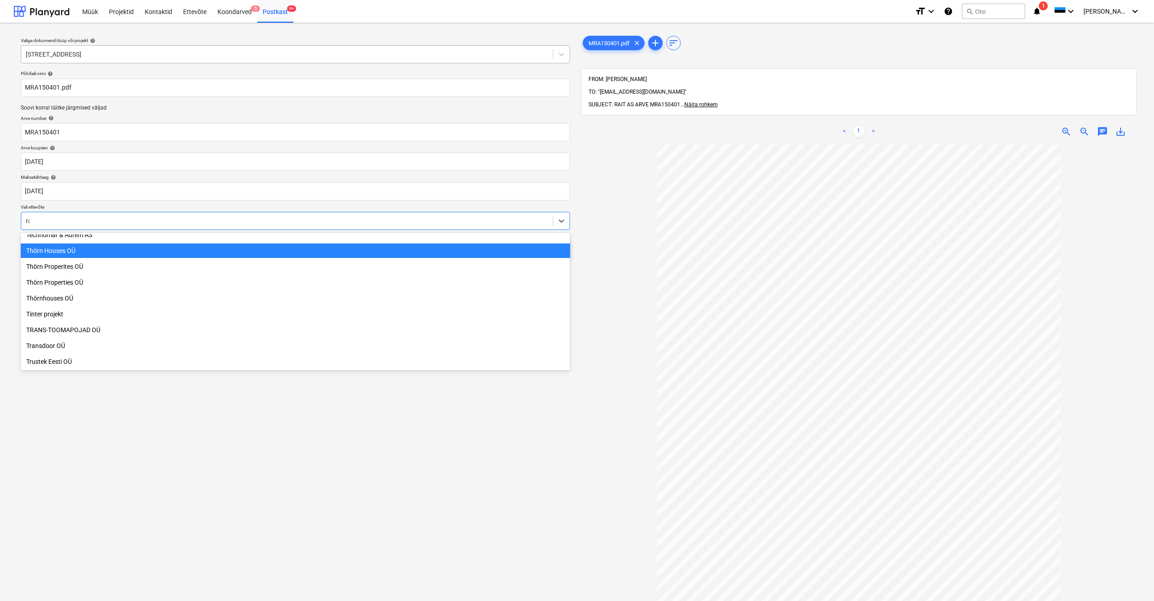
scroll to position [577, 0]
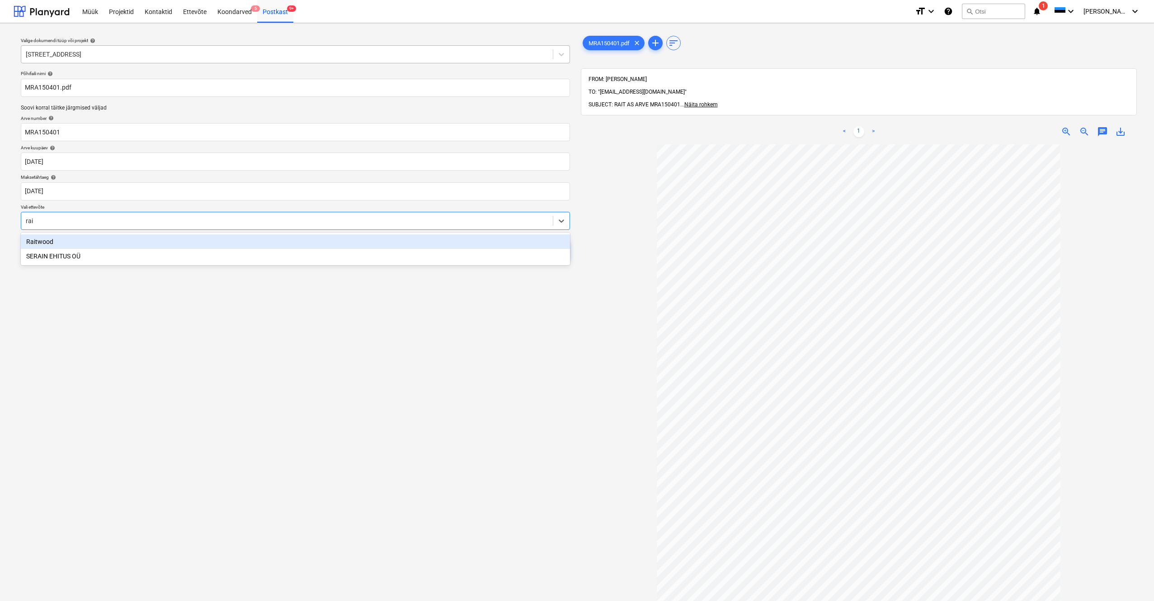
type input "rait"
click at [34, 241] on div "Raitwood" at bounding box center [295, 241] width 549 height 14
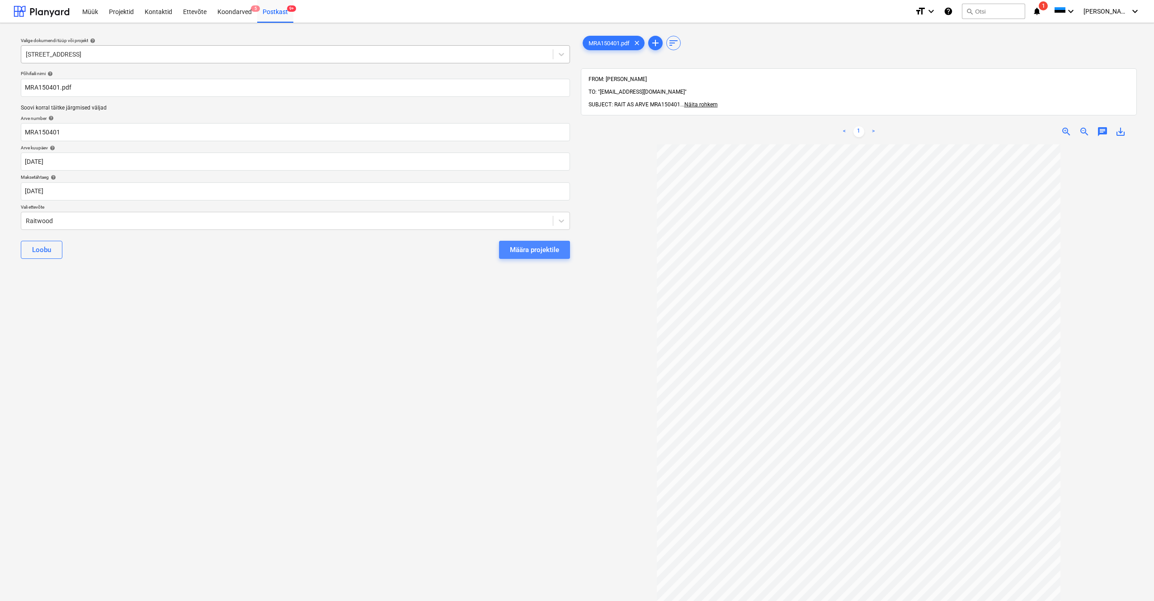
click at [547, 253] on div "Määra projektile" at bounding box center [534, 250] width 49 height 12
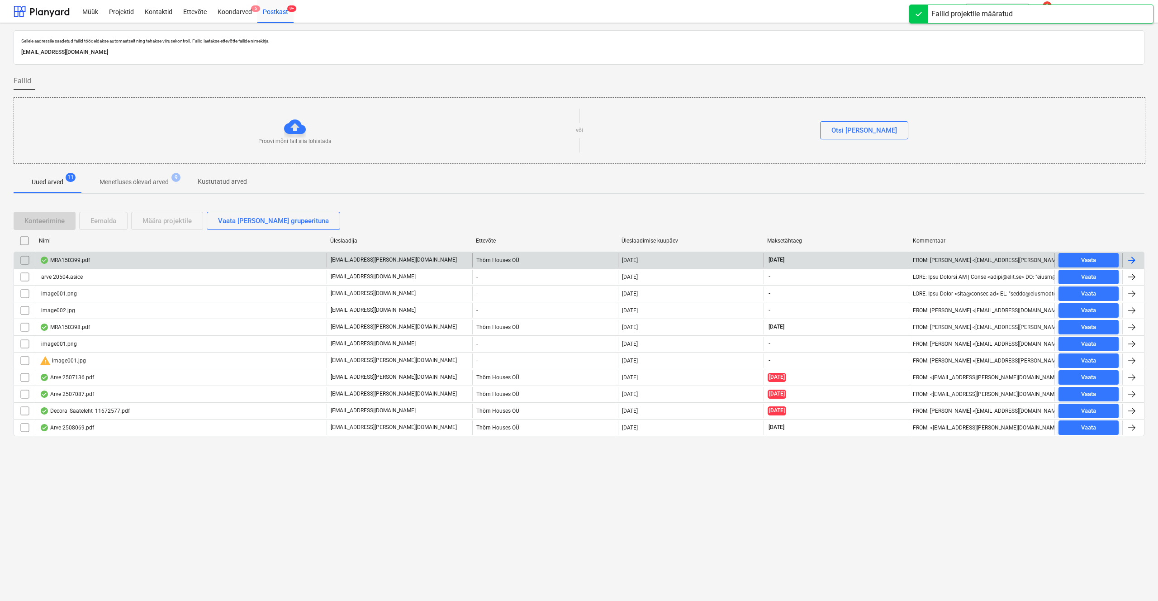
click at [71, 261] on div "MRA150399.pdf" at bounding box center [65, 259] width 50 height 7
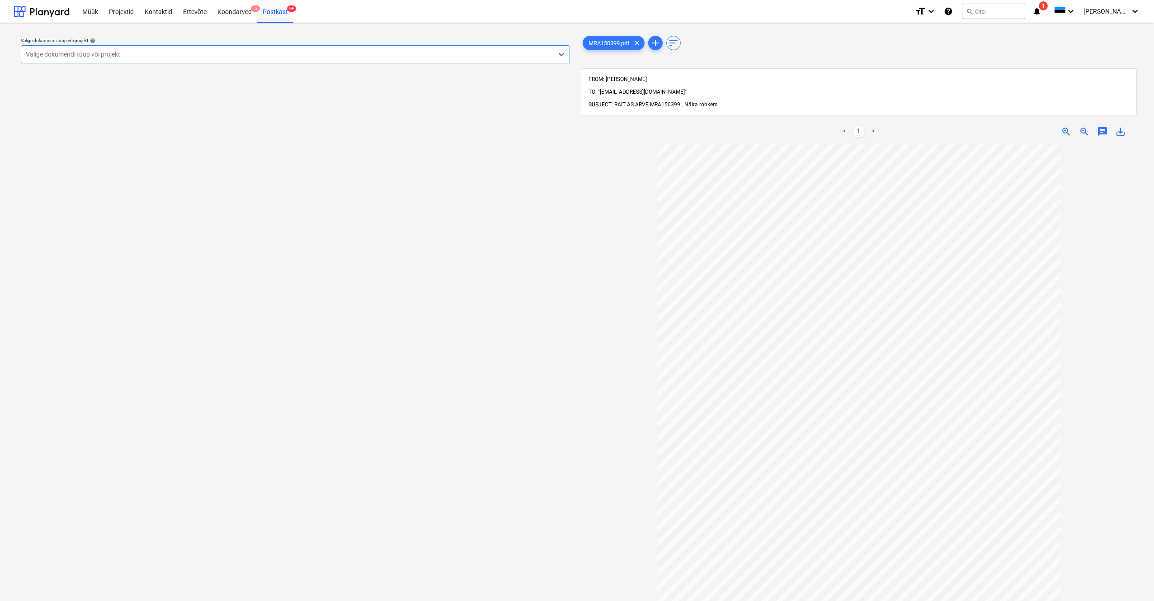
click at [38, 54] on div "Valige dokumendi tüüp või projekt" at bounding box center [287, 54] width 523 height 7
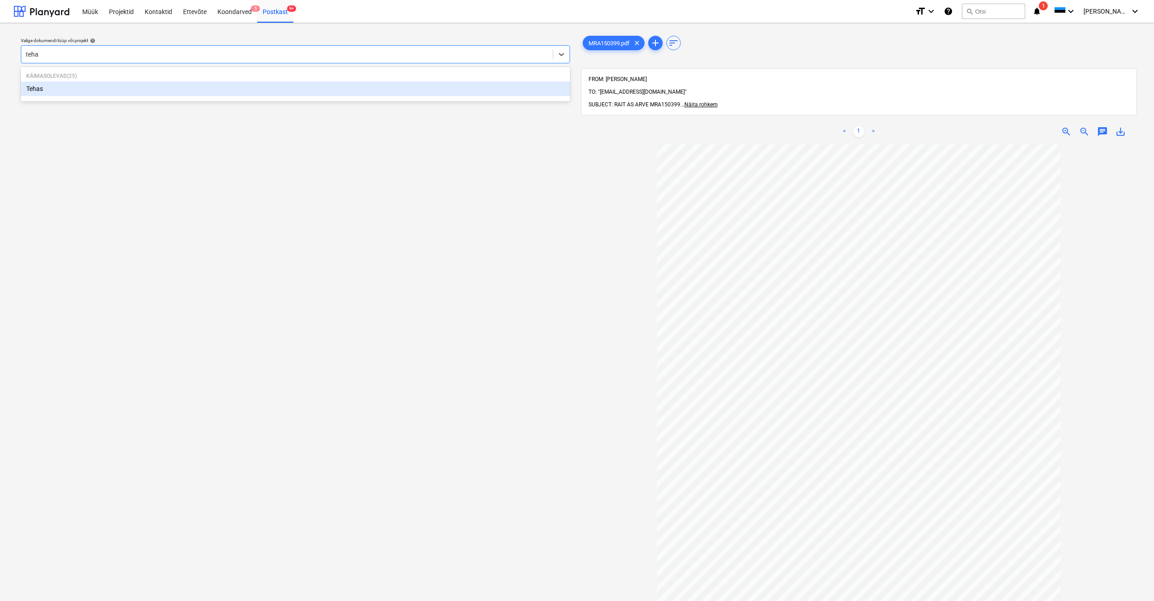
type input "tehas"
click at [30, 84] on div "Tehas" at bounding box center [295, 88] width 549 height 14
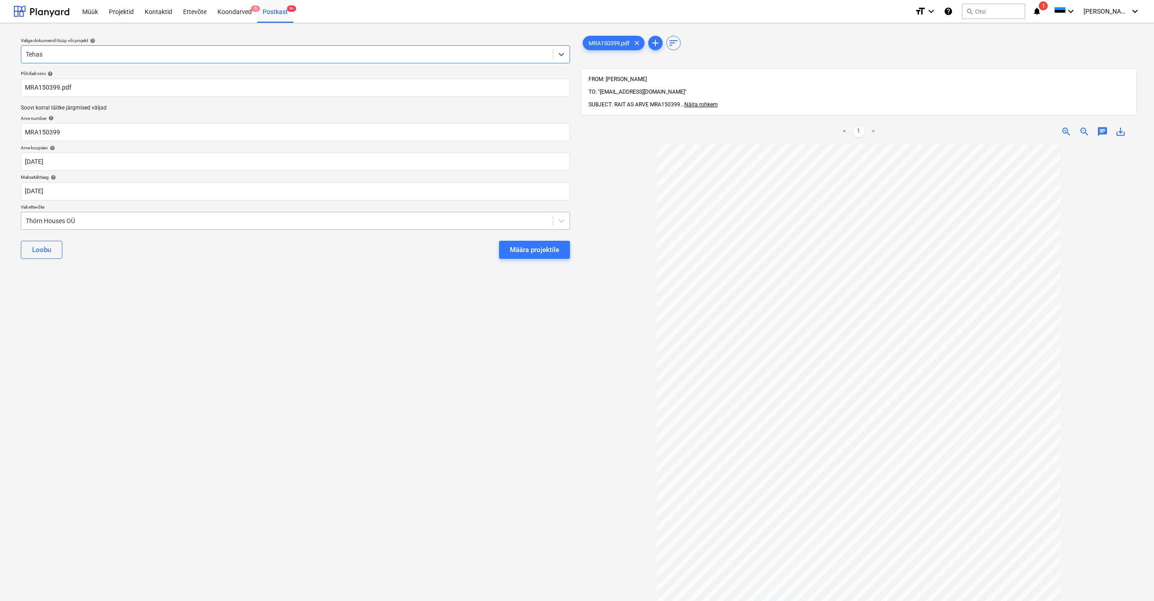
click at [23, 218] on div "Thörn Houses OÜ" at bounding box center [287, 220] width 532 height 13
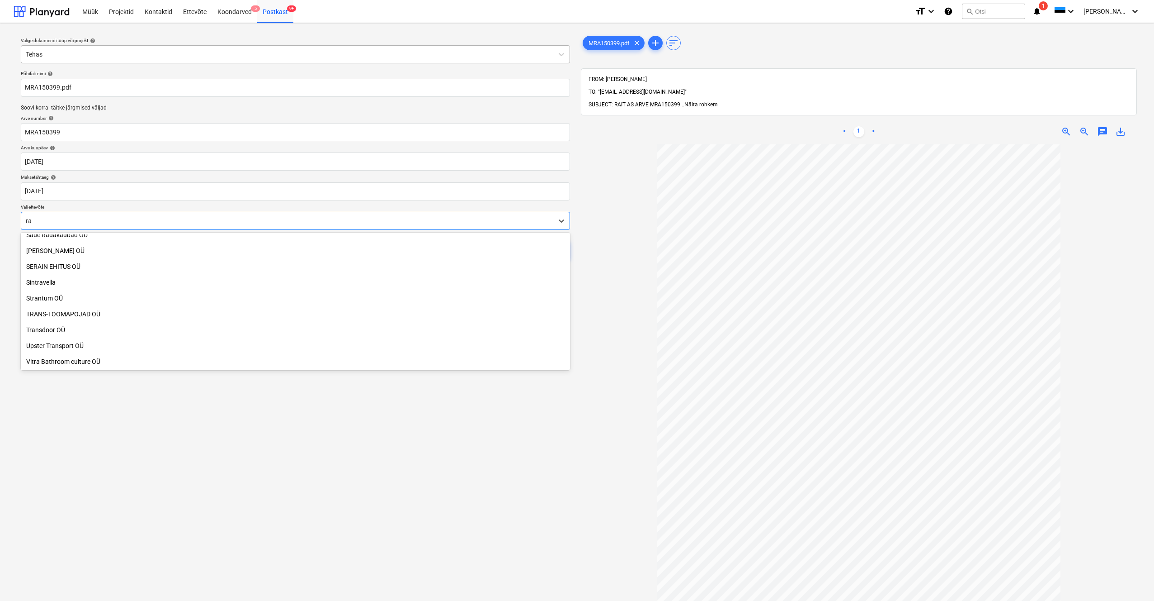
scroll to position [577, 0]
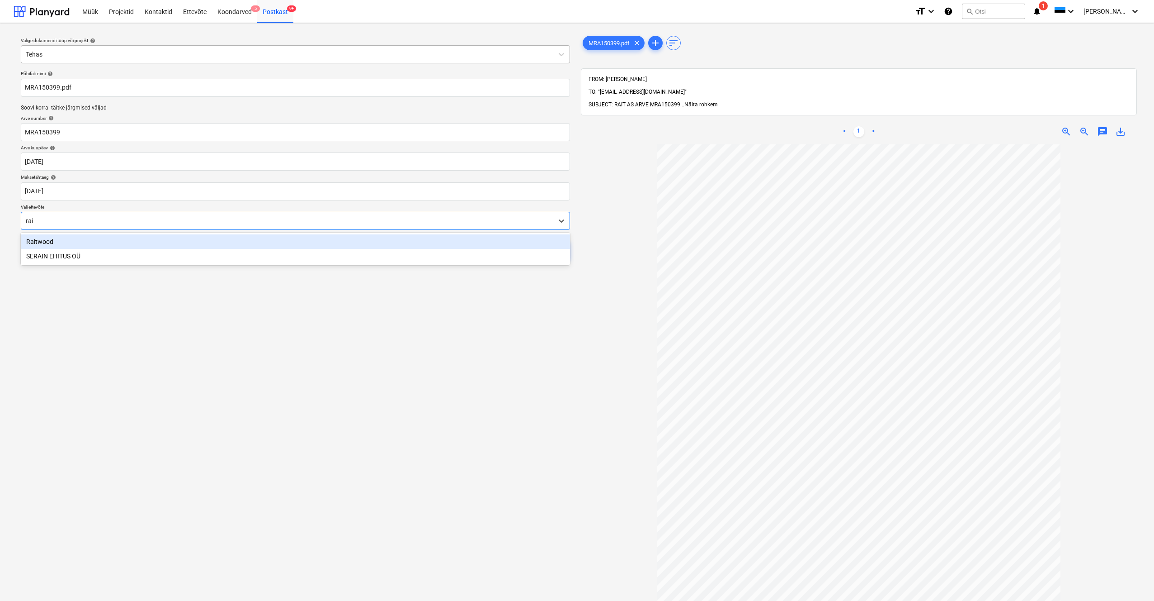
type input "rait"
click at [35, 241] on div "Raitwood" at bounding box center [295, 241] width 549 height 14
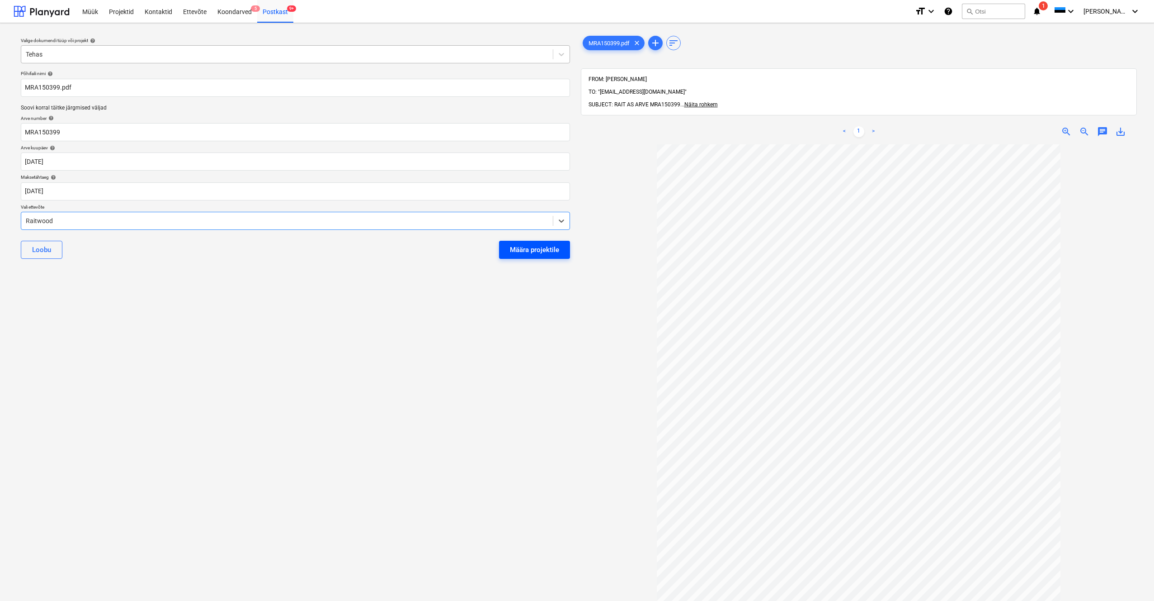
click at [519, 251] on div "Määra projektile" at bounding box center [534, 250] width 49 height 12
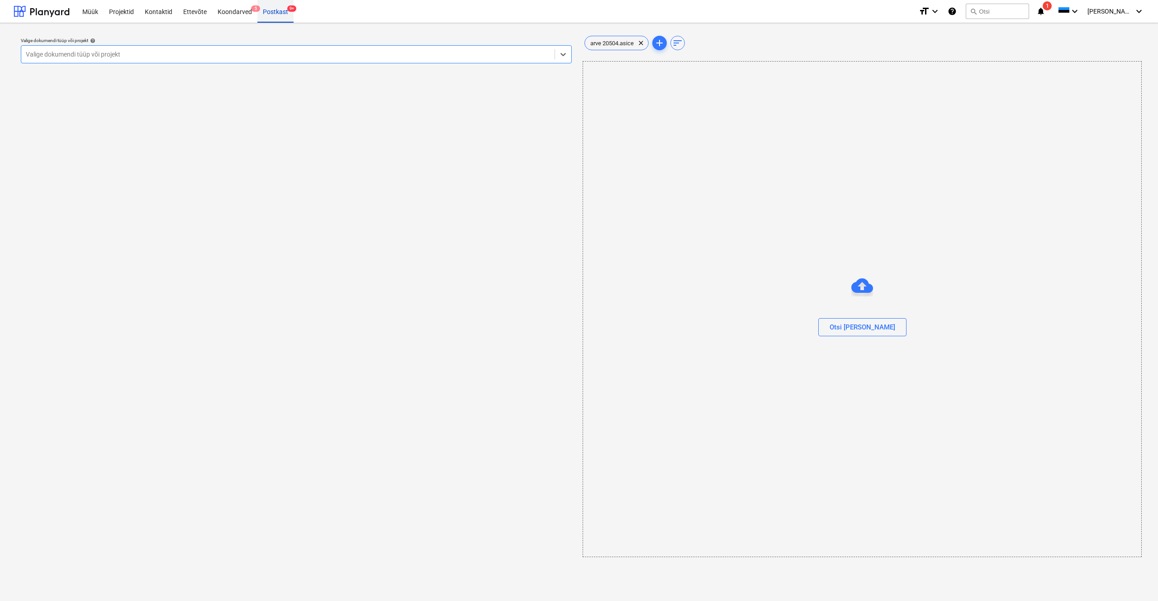
click at [273, 10] on div "Postkast 9+" at bounding box center [275, 11] width 36 height 23
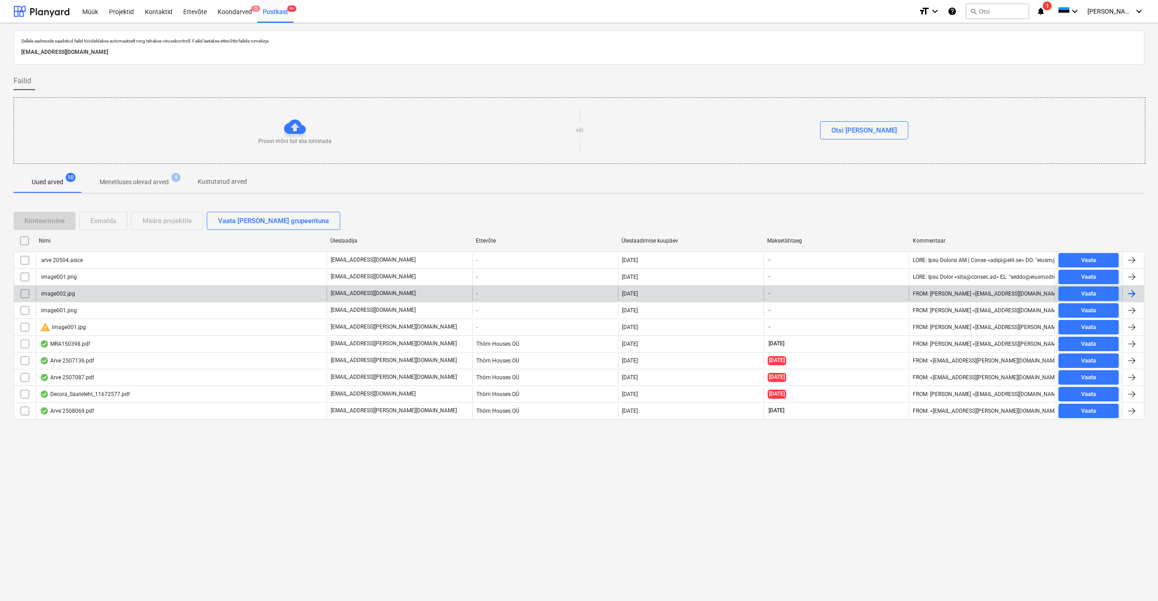
click at [52, 288] on div "image002.jpg" at bounding box center [181, 293] width 291 height 14
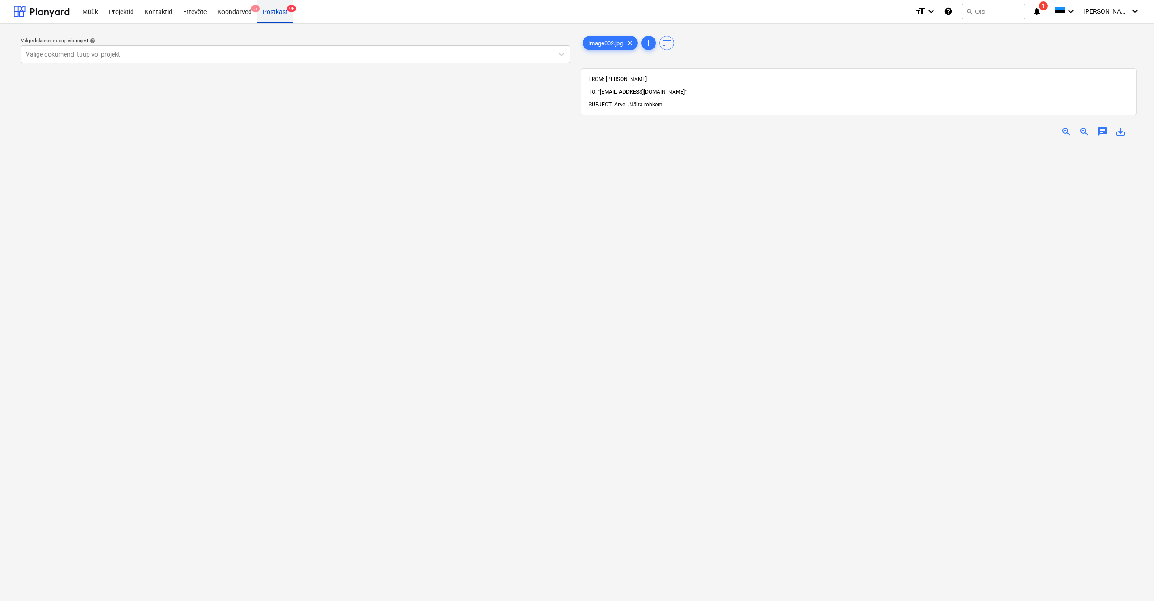
click at [275, 13] on div "Postkast 9+" at bounding box center [275, 11] width 36 height 23
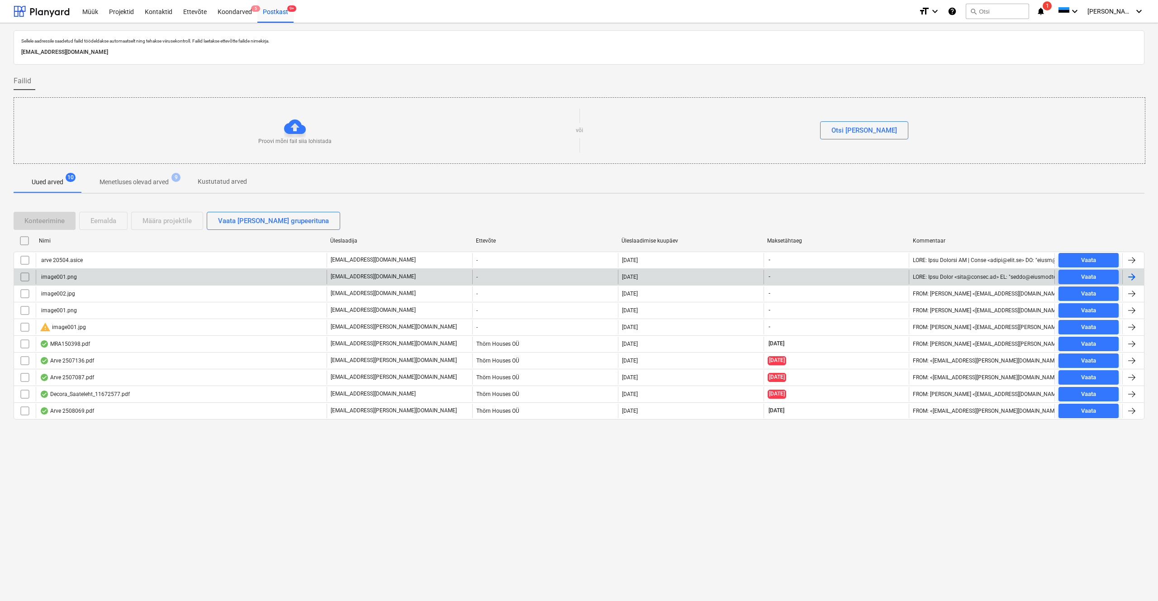
click at [26, 279] on input "checkbox" at bounding box center [25, 277] width 14 height 14
click at [62, 277] on div "image001.png" at bounding box center [58, 277] width 37 height 6
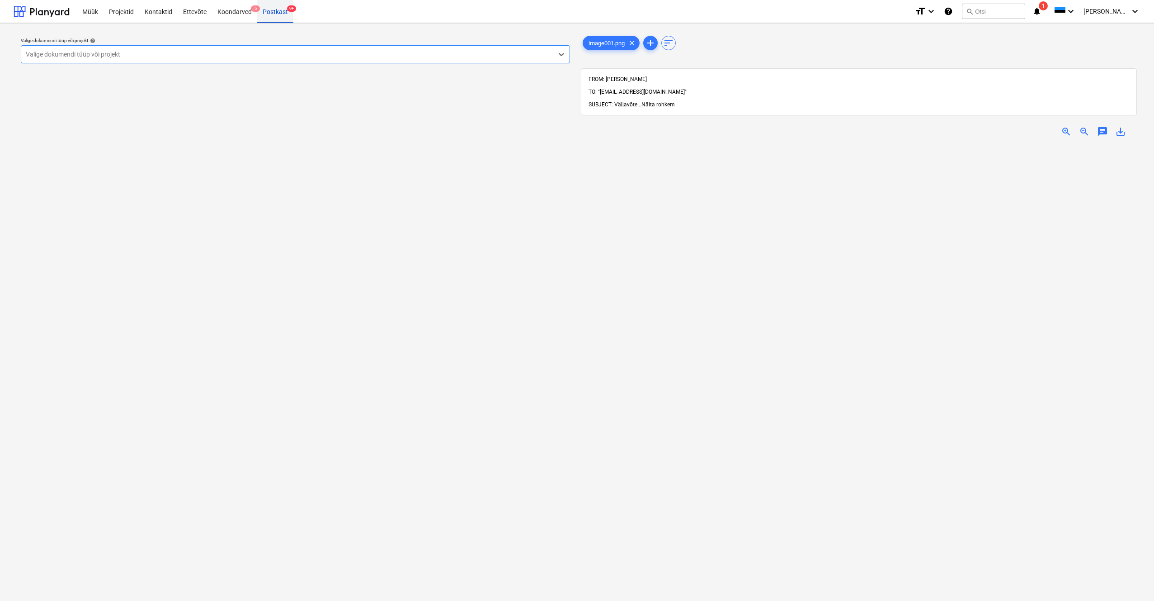
click at [274, 13] on div "Postkast 9+" at bounding box center [275, 11] width 36 height 23
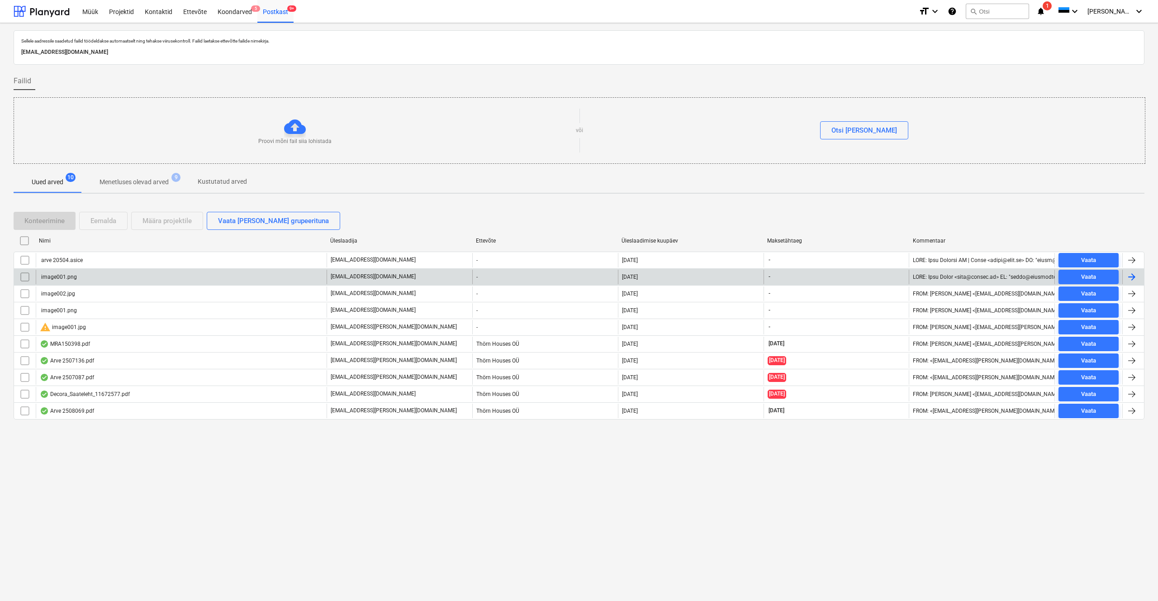
click at [24, 276] on input "checkbox" at bounding box center [25, 277] width 14 height 14
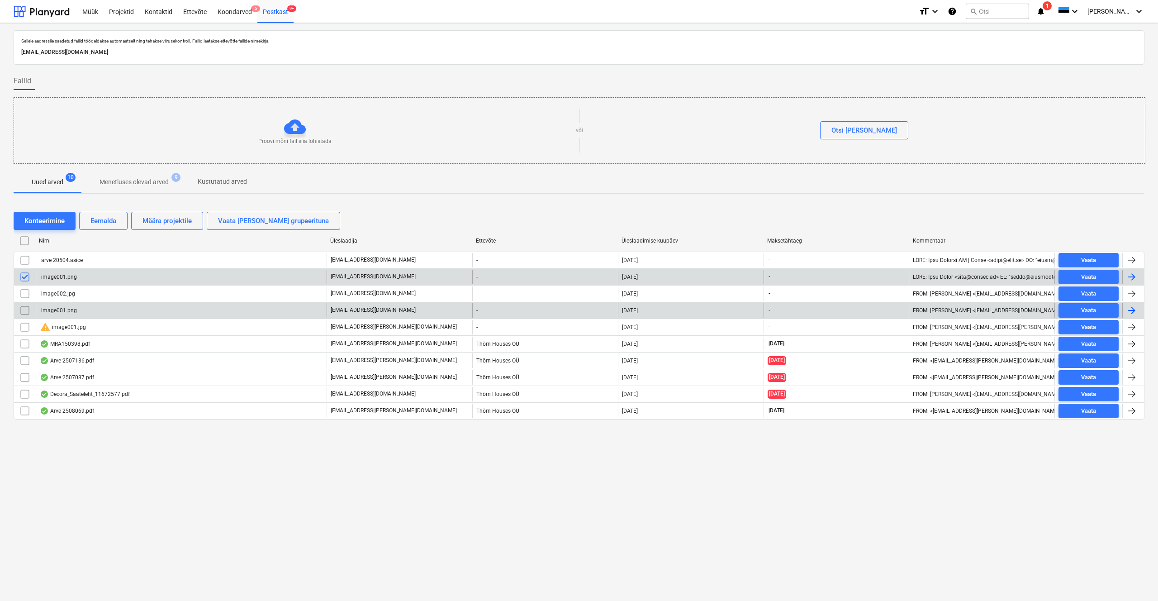
click at [24, 308] on input "checkbox" at bounding box center [25, 310] width 14 height 14
click at [99, 219] on div "Eemalda" at bounding box center [103, 221] width 26 height 12
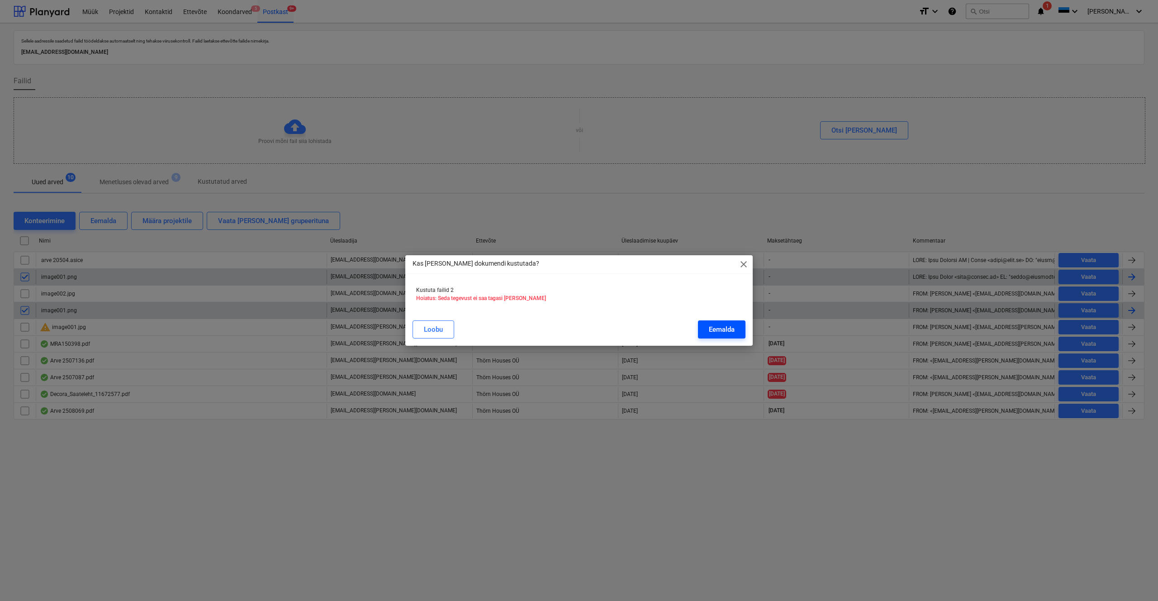
click at [648, 318] on div "Eemalda" at bounding box center [722, 329] width 26 height 12
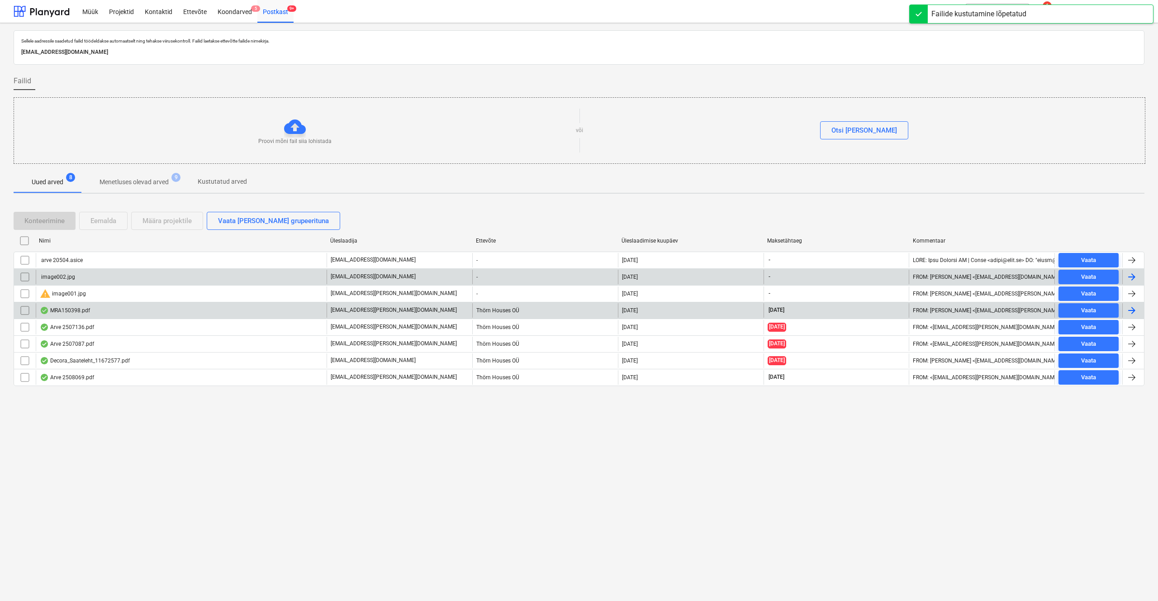
click at [59, 277] on div "image002.jpg" at bounding box center [57, 277] width 35 height 6
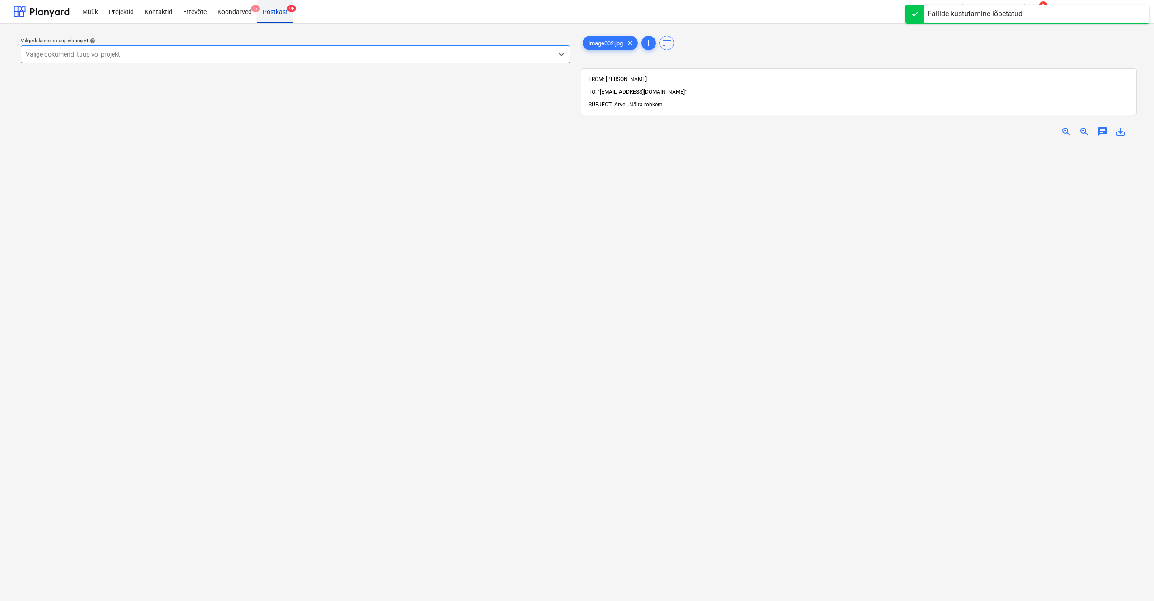
click at [269, 13] on div "Postkast 9+" at bounding box center [275, 11] width 36 height 23
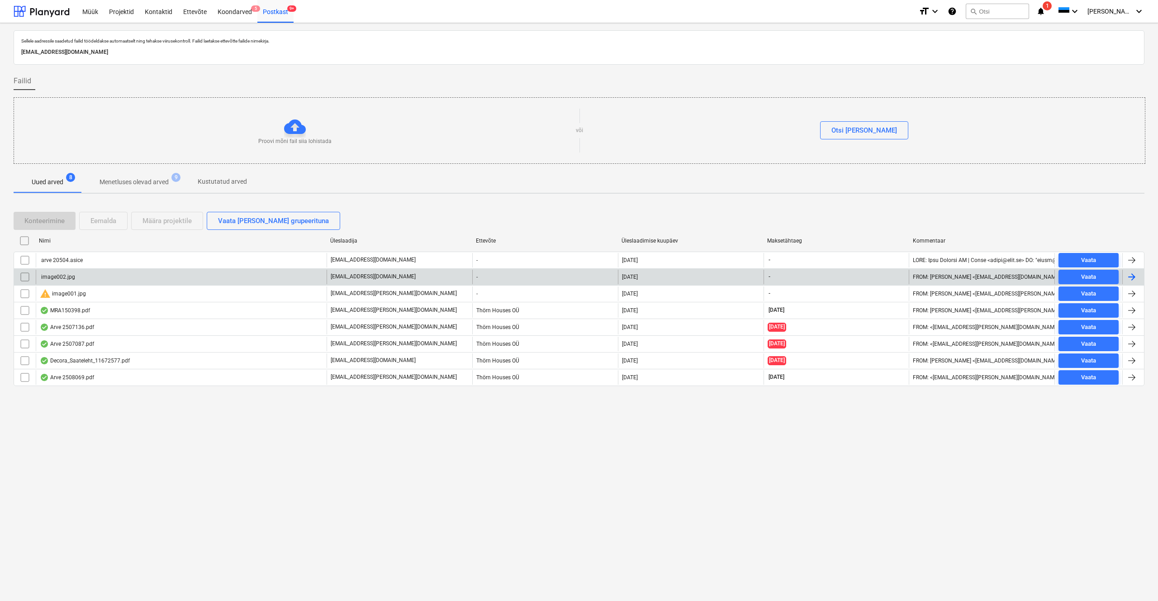
click at [27, 275] on input "checkbox" at bounding box center [25, 277] width 14 height 14
click at [101, 217] on div "Eemalda" at bounding box center [103, 221] width 26 height 12
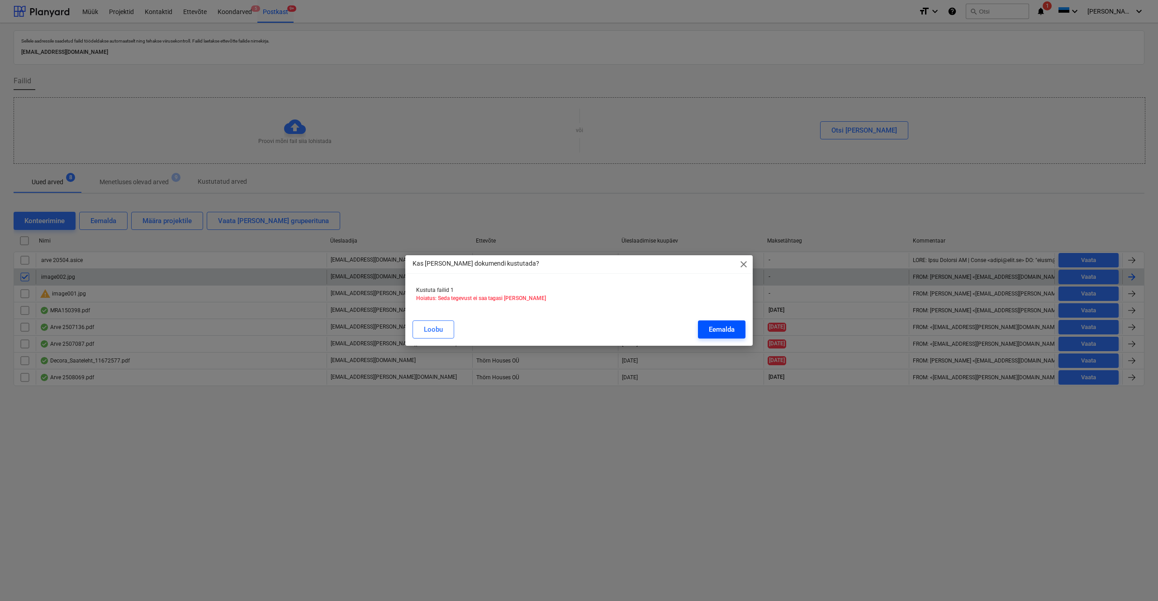
click at [648, 318] on div "Eemalda" at bounding box center [722, 329] width 26 height 12
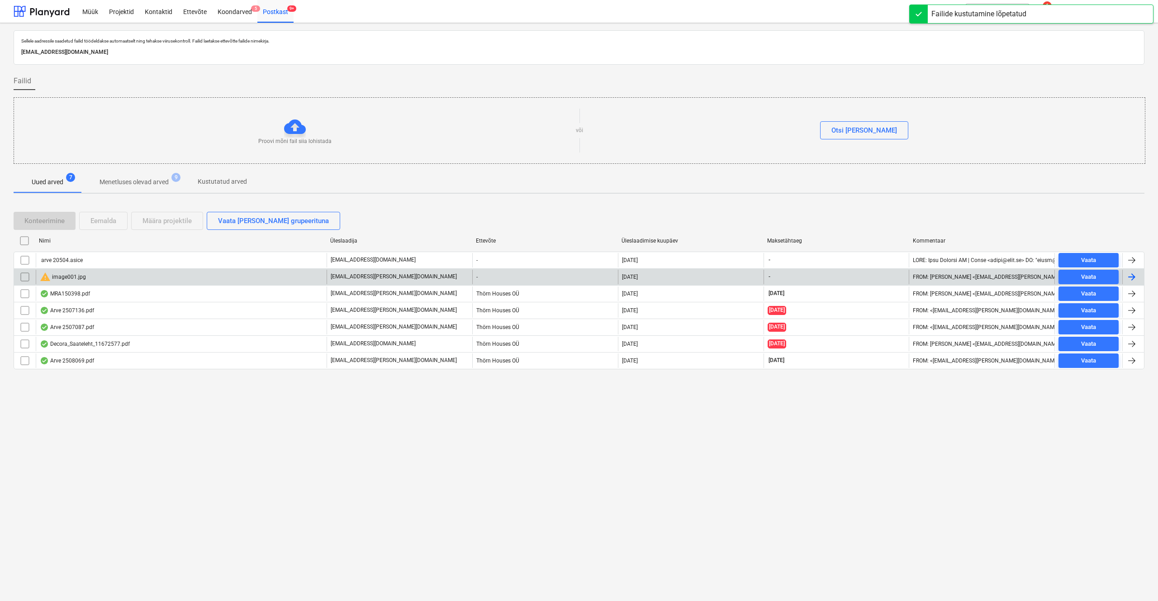
click at [74, 274] on div "warning image001.jpg" at bounding box center [63, 276] width 46 height 11
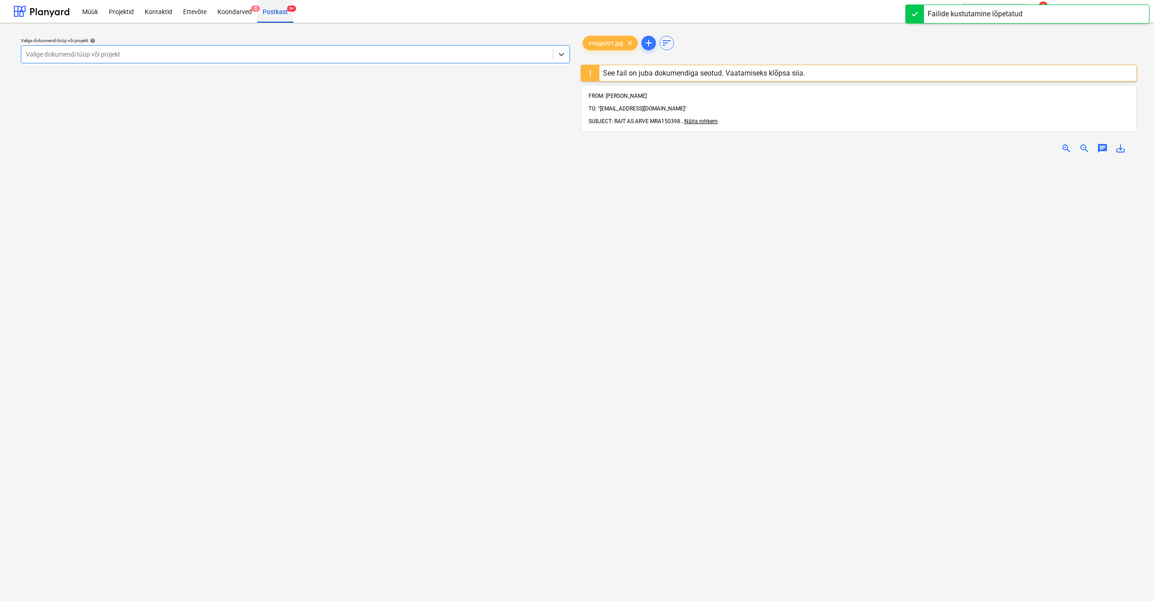
click at [278, 11] on div "Postkast 9+" at bounding box center [275, 11] width 36 height 23
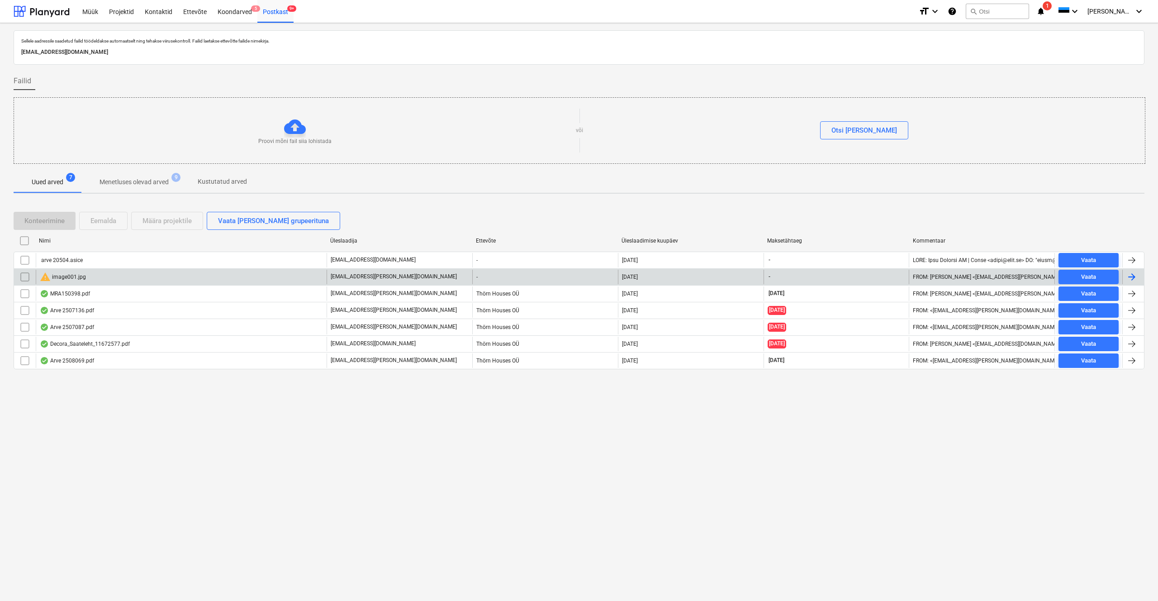
click at [24, 276] on input "checkbox" at bounding box center [25, 277] width 14 height 14
click at [105, 222] on div "Eemalda" at bounding box center [103, 221] width 26 height 12
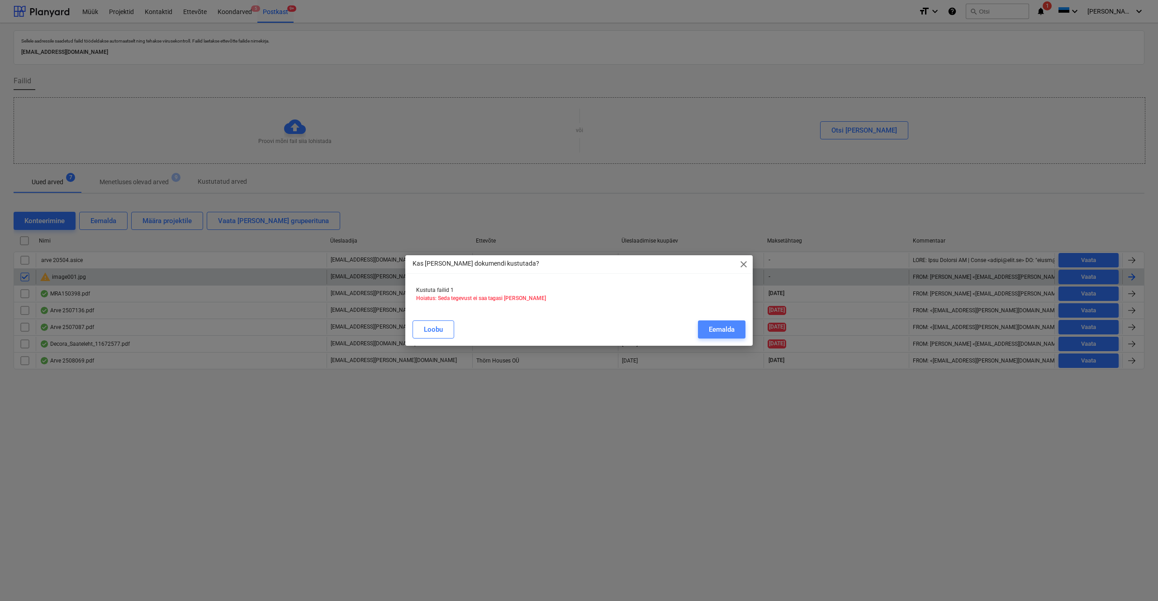
click at [648, 318] on button "Eemalda" at bounding box center [721, 329] width 47 height 18
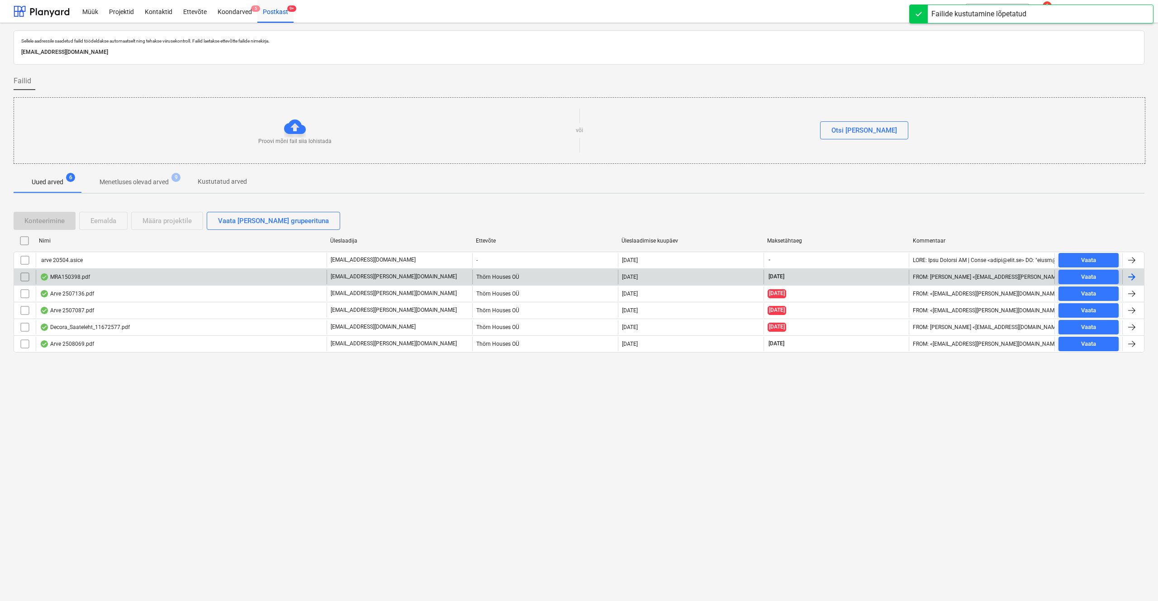
click at [59, 275] on div "MRA150398.pdf" at bounding box center [65, 276] width 50 height 7
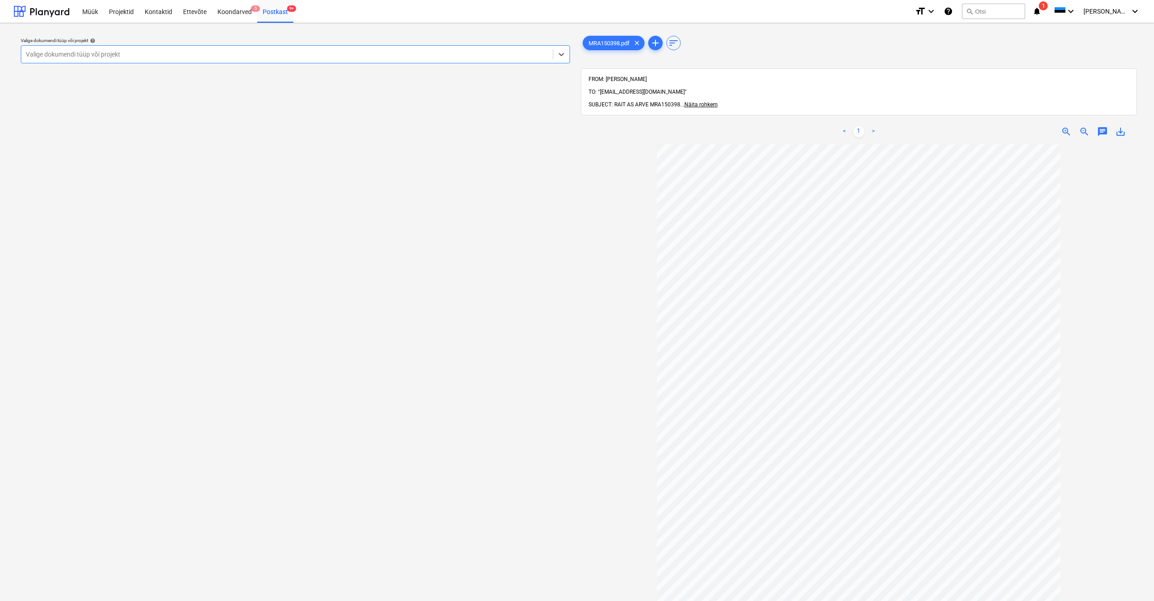
click at [48, 51] on div "Valige dokumendi tüüp või projekt" at bounding box center [287, 54] width 523 height 7
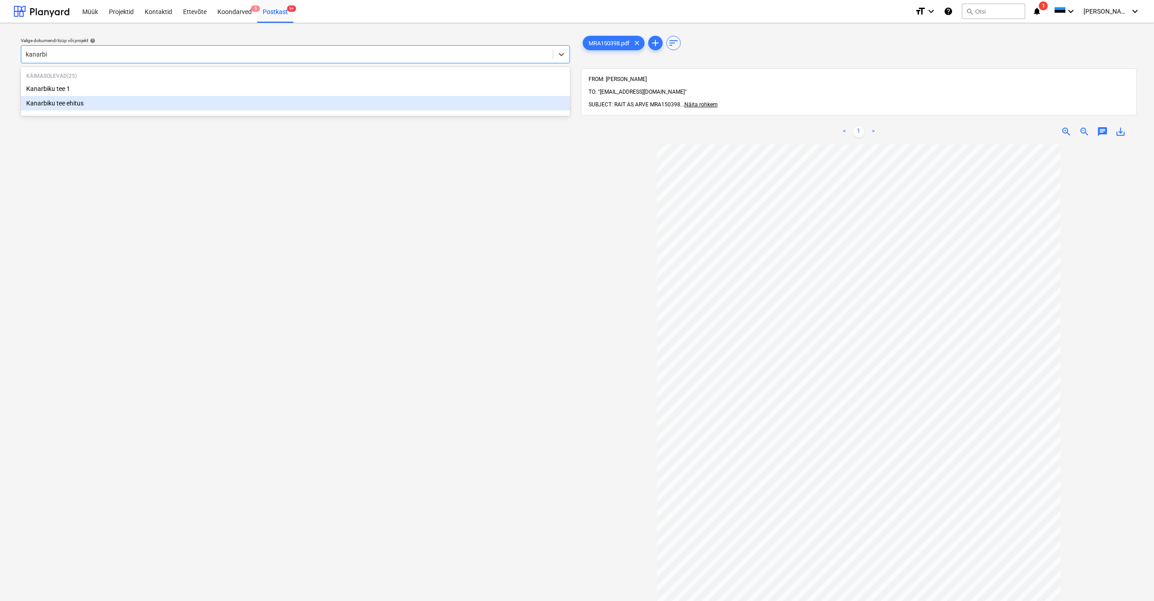
type input "kanarb"
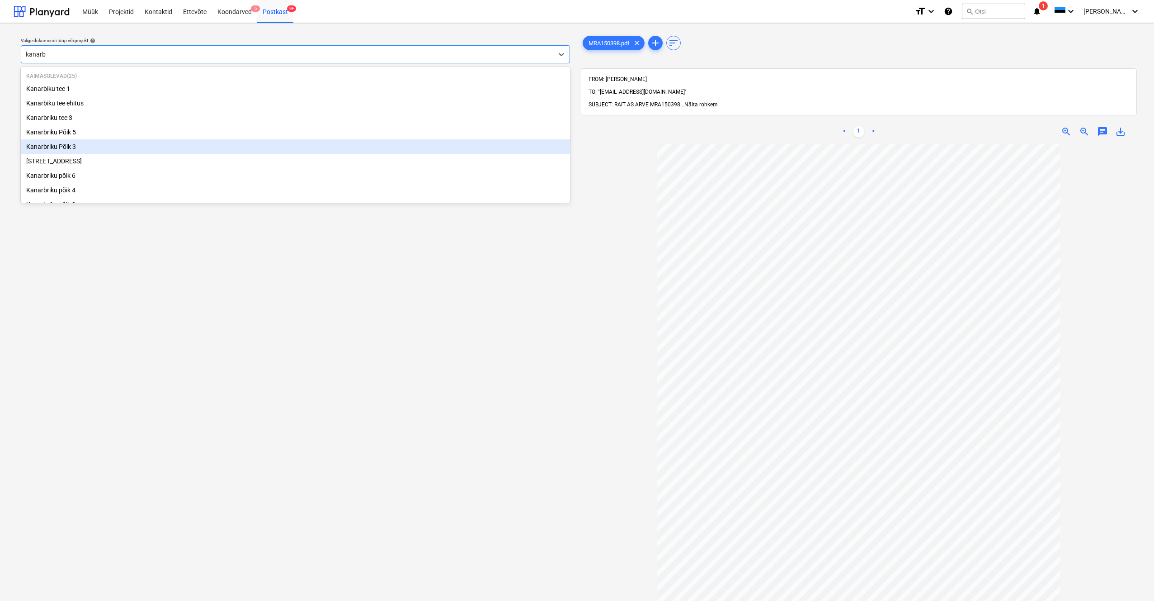
click at [57, 149] on div "Kanarbriku Põik 3" at bounding box center [295, 146] width 549 height 14
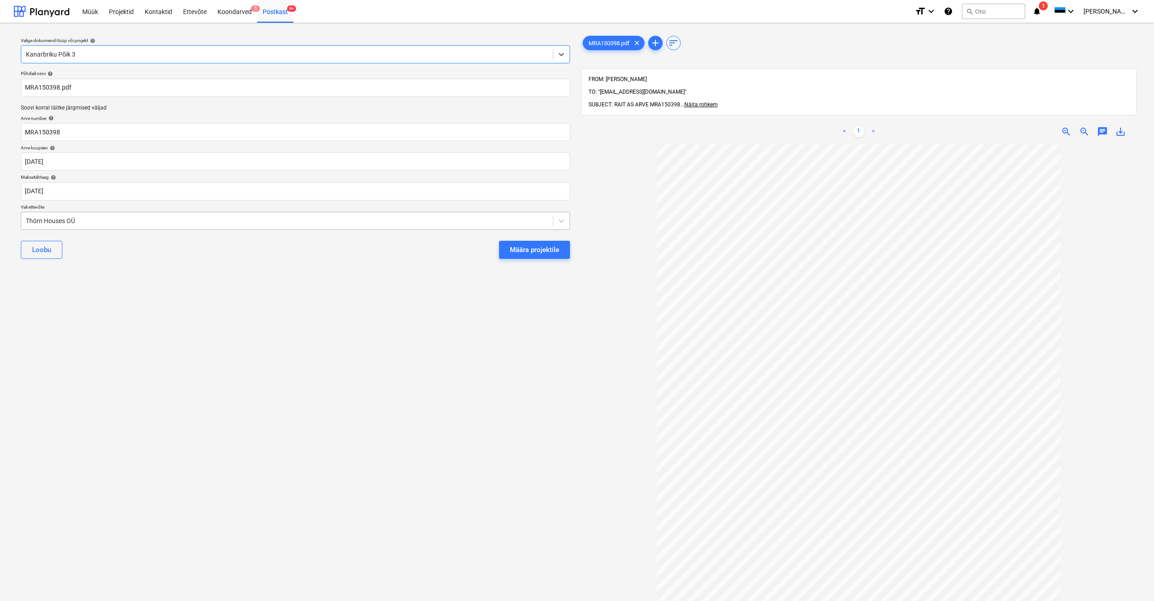
click at [26, 219] on div "Thörn Houses OÜ" at bounding box center [287, 220] width 523 height 7
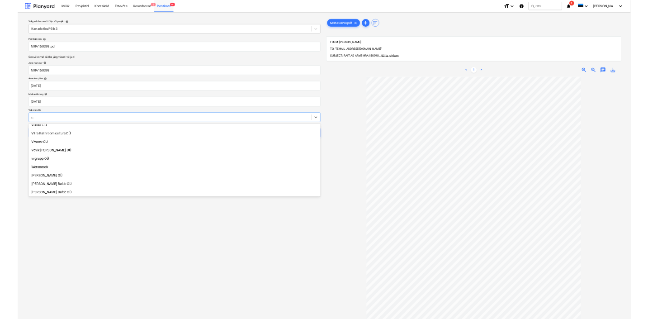
scroll to position [577, 0]
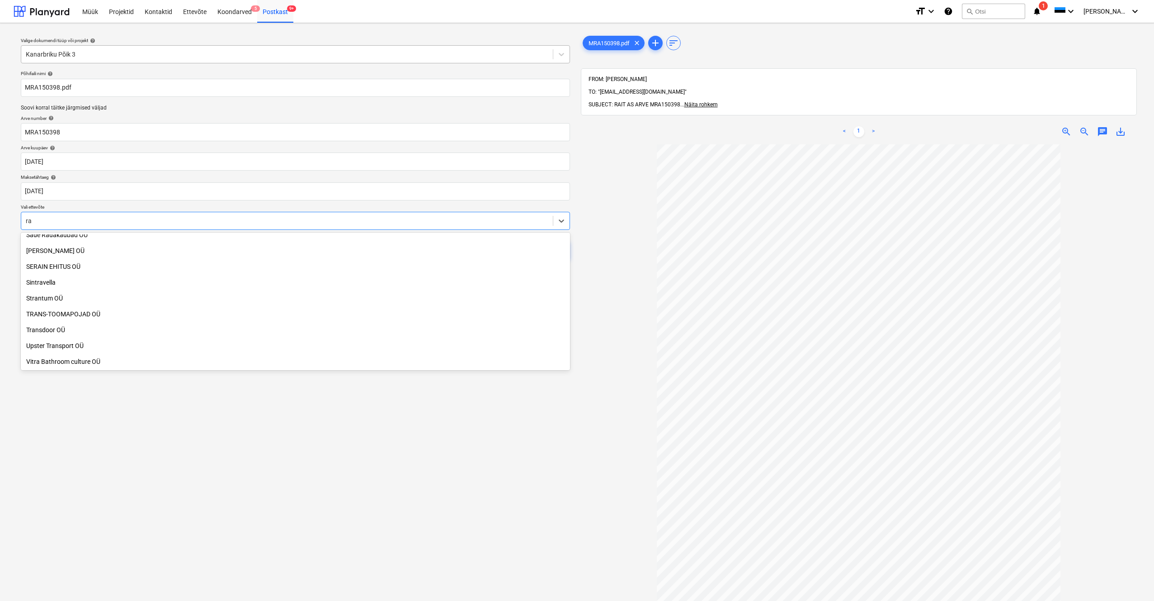
type input "rai"
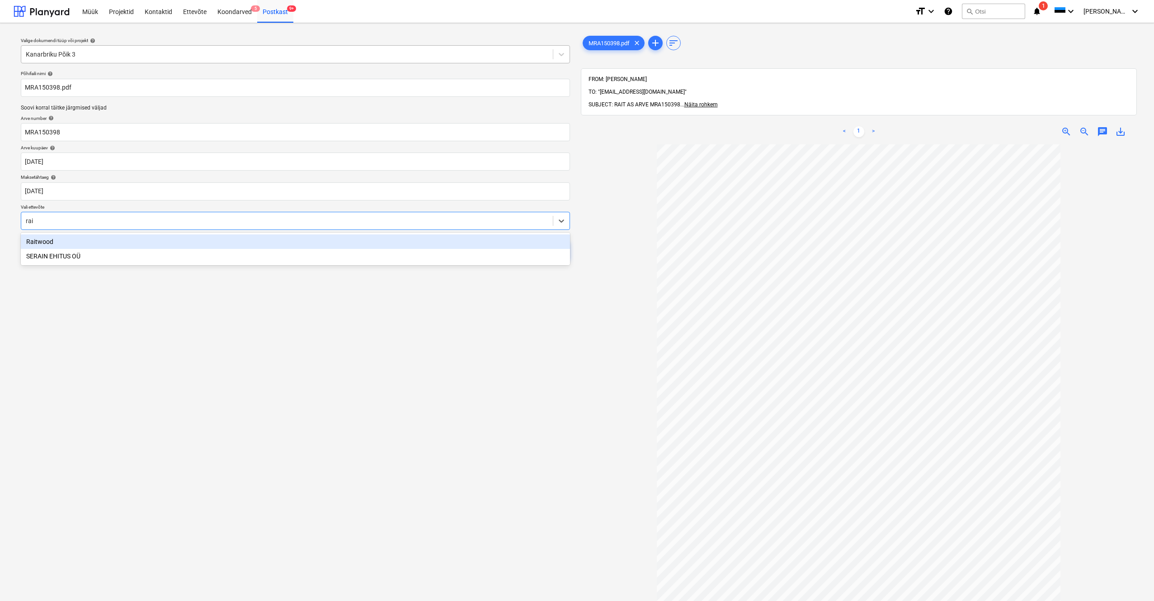
click at [42, 245] on div "Raitwood" at bounding box center [295, 241] width 549 height 14
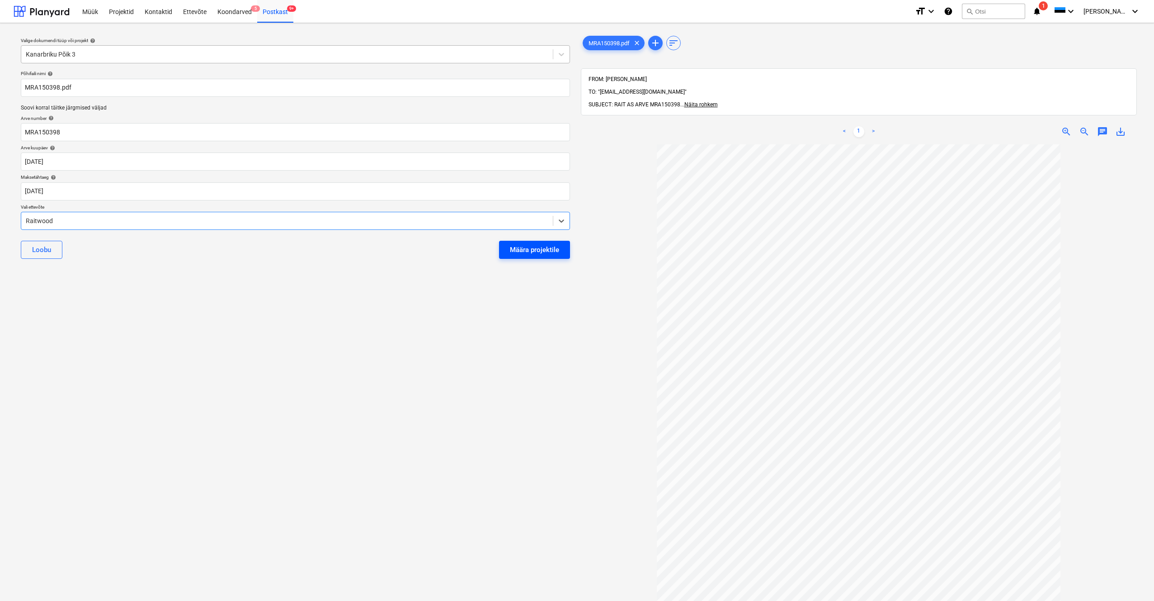
click at [534, 251] on div "Määra projektile" at bounding box center [534, 250] width 49 height 12
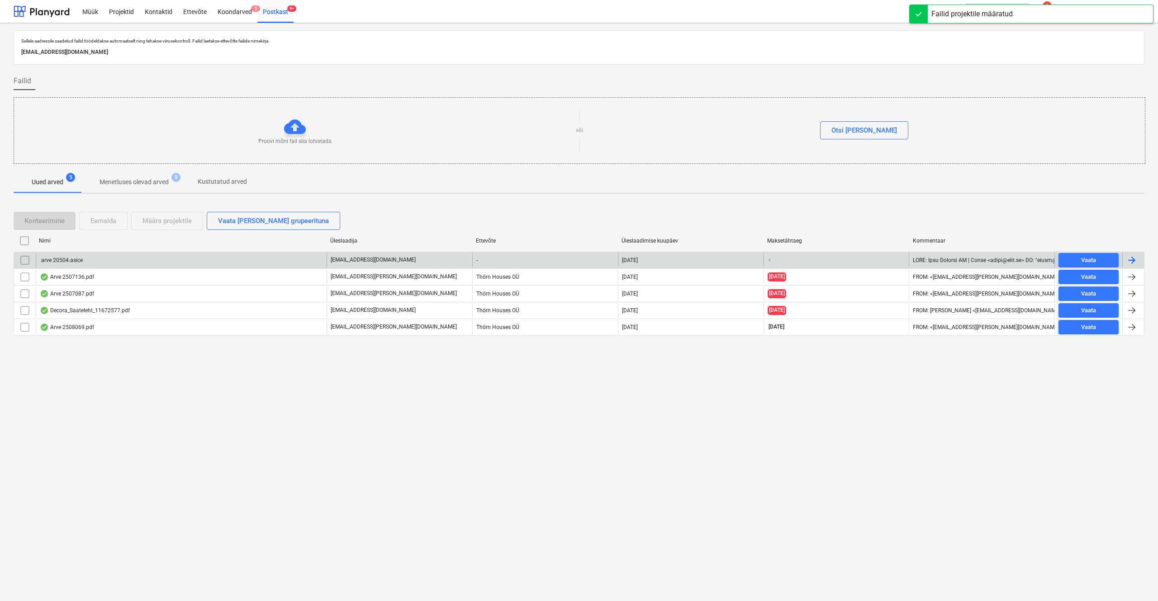
click at [63, 262] on div "arve 20504.asice" at bounding box center [61, 260] width 43 height 6
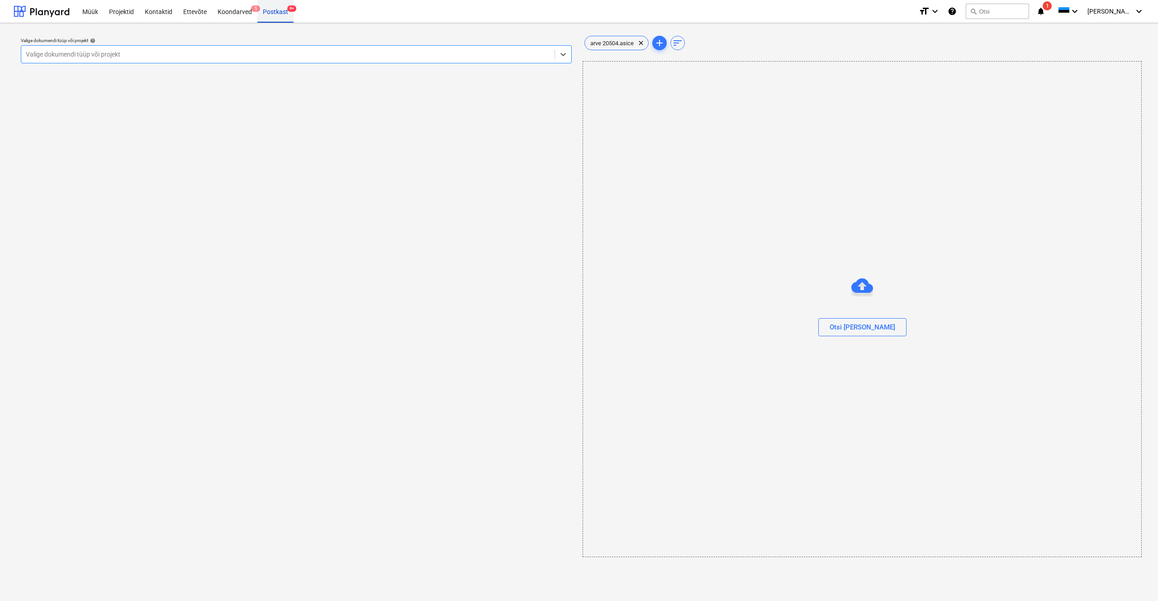
click at [270, 12] on div "Postkast 9+" at bounding box center [275, 11] width 36 height 23
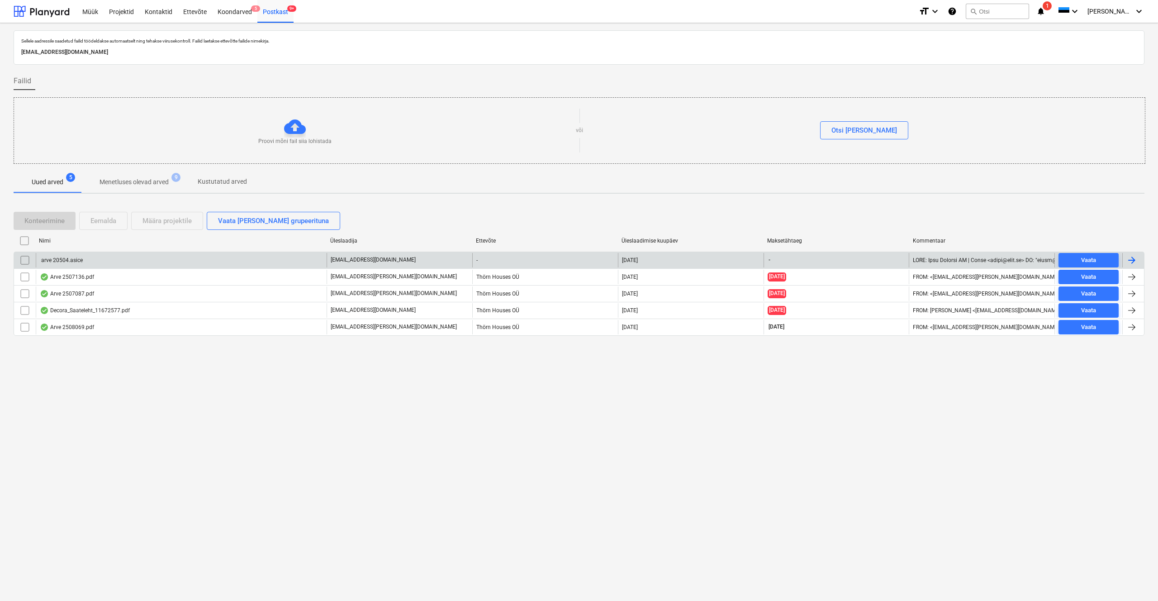
click at [22, 261] on input "checkbox" at bounding box center [25, 260] width 14 height 14
click at [104, 218] on div "Eemalda" at bounding box center [103, 221] width 26 height 12
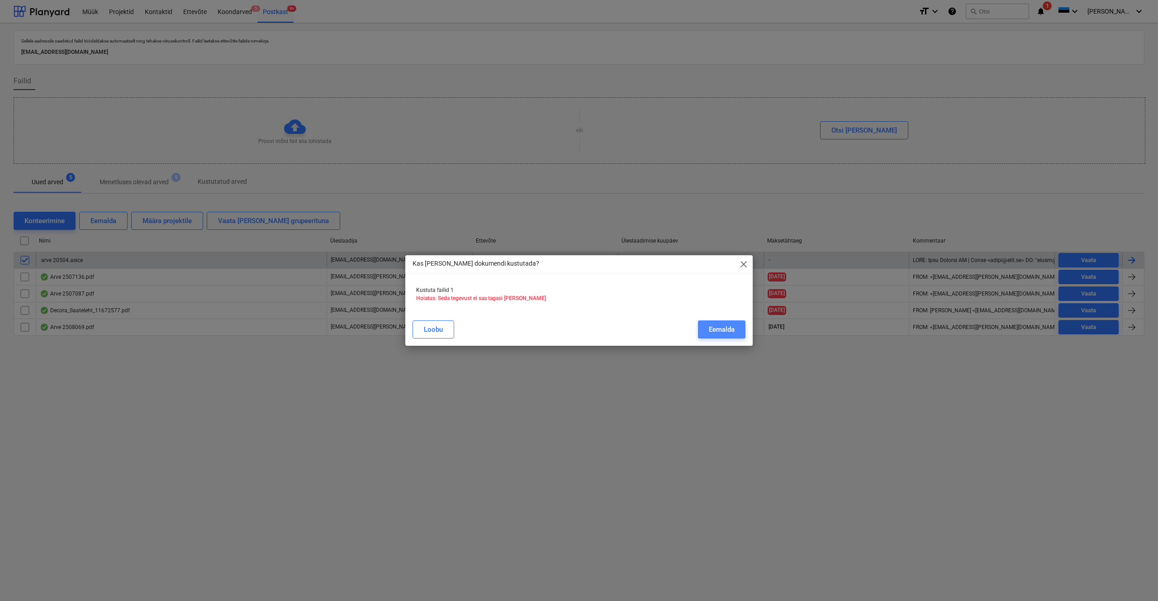
click at [648, 318] on div "Eemalda" at bounding box center [722, 329] width 26 height 12
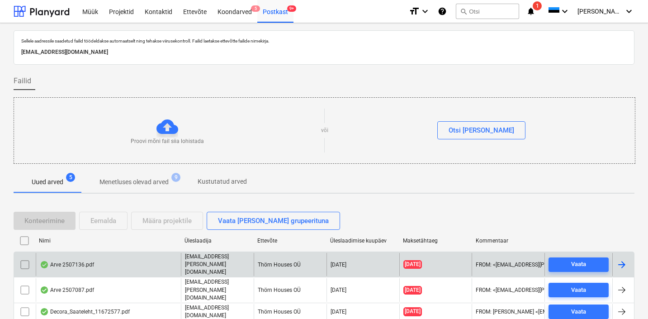
scroll to position [32, 0]
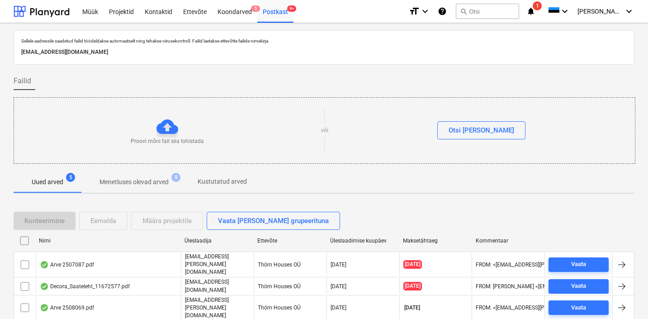
scroll to position [49, 0]
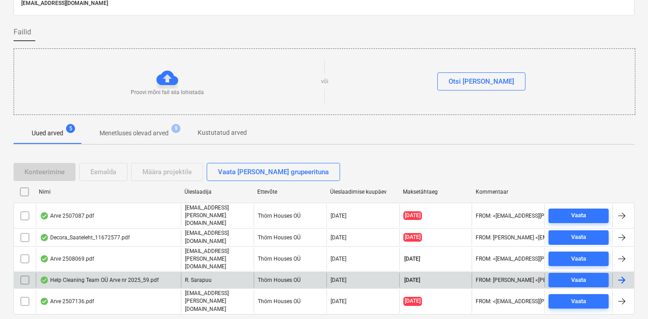
click at [90, 276] on div "Help Cleaning Team OÜ Arve nr 2025_59.pdf" at bounding box center [99, 279] width 119 height 7
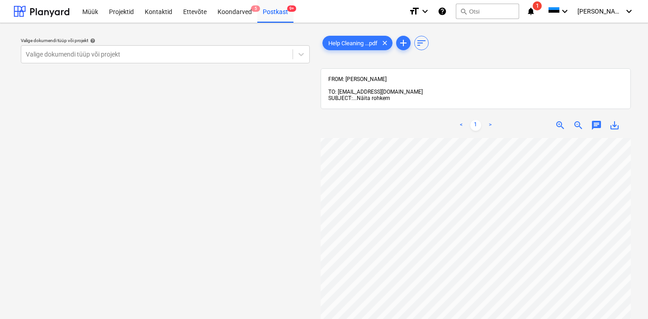
click at [383, 95] on span "Näita rohkem" at bounding box center [373, 98] width 33 height 6
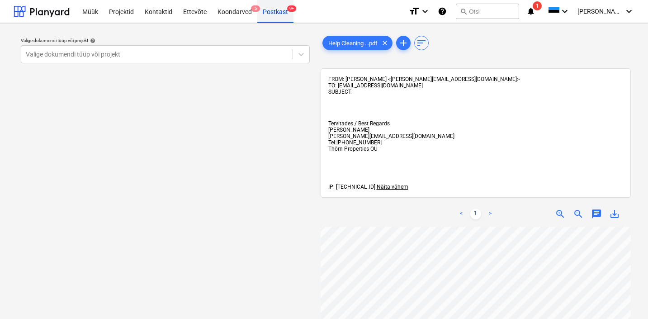
click at [270, 8] on div "Postkast 9+" at bounding box center [275, 11] width 36 height 23
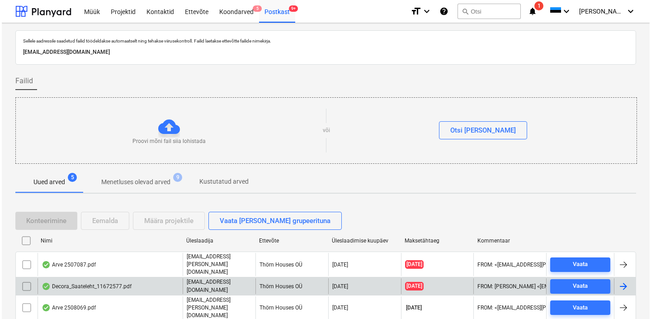
scroll to position [49, 0]
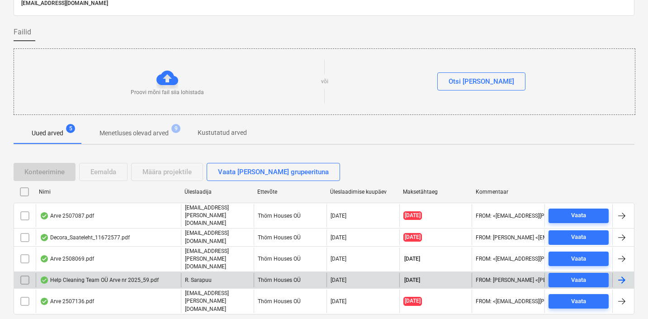
click at [23, 273] on input "checkbox" at bounding box center [25, 280] width 14 height 14
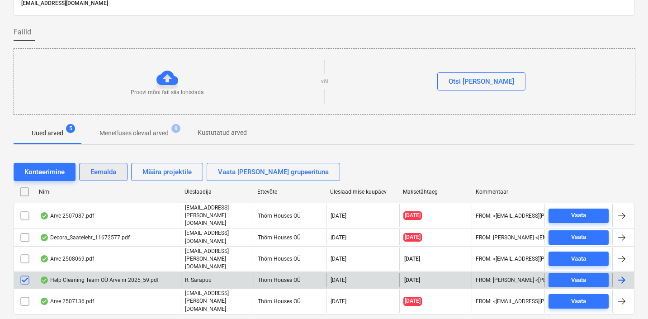
click at [105, 172] on div "Eemalda" at bounding box center [103, 172] width 26 height 12
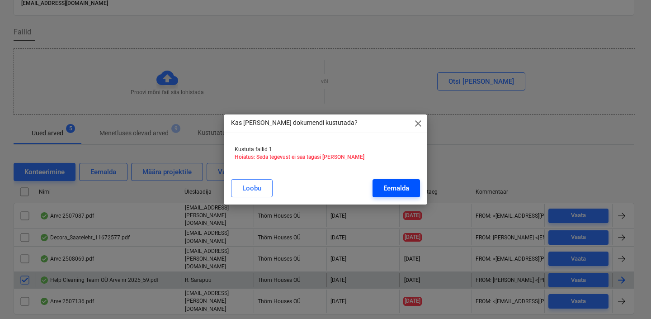
click at [398, 186] on div "Eemalda" at bounding box center [396, 188] width 26 height 12
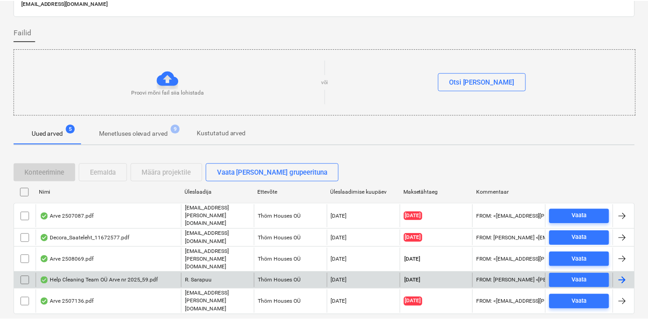
scroll to position [32, 0]
